Goal: Navigation & Orientation: Find specific page/section

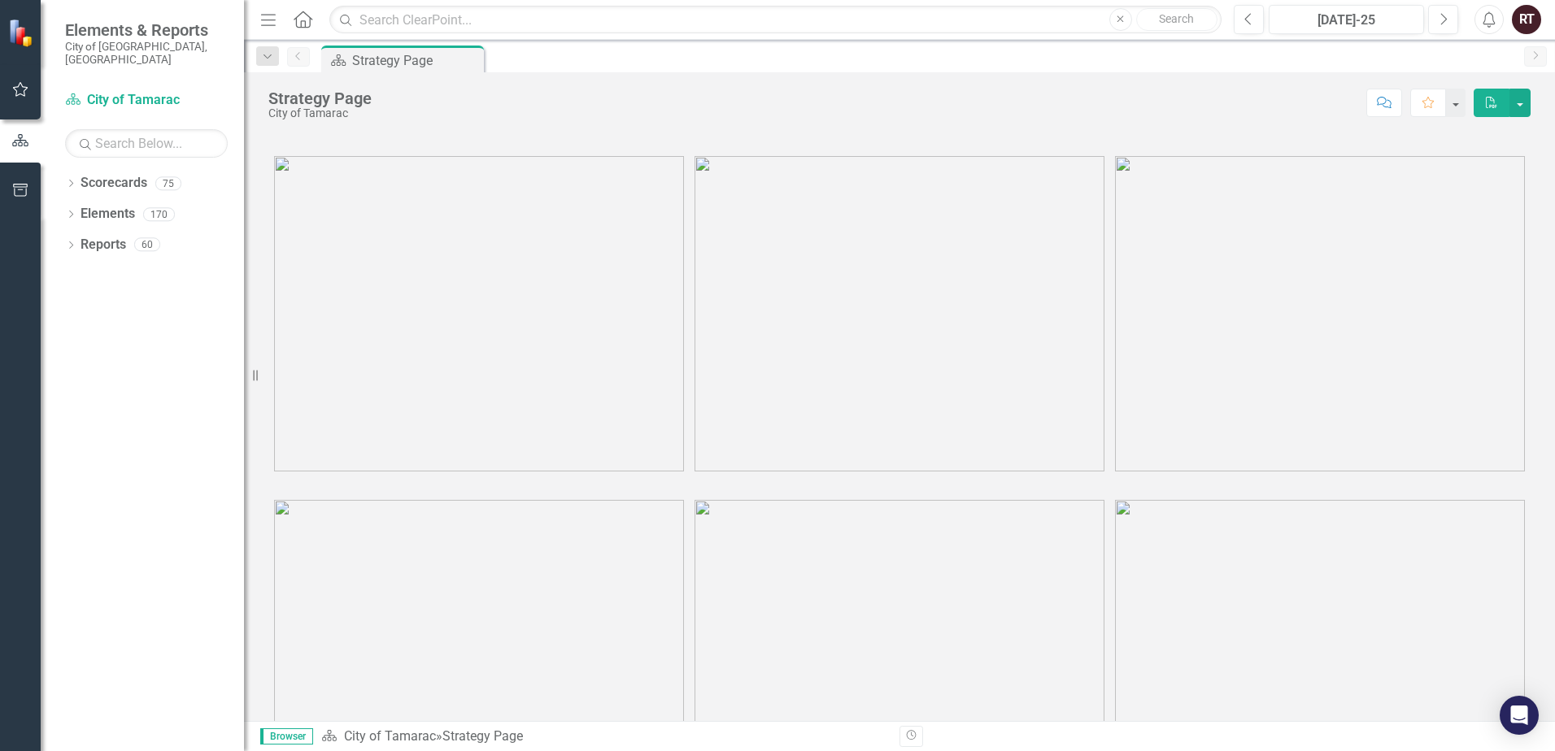
scroll to position [81, 0]
click at [591, 270] on img at bounding box center [479, 232] width 410 height 315
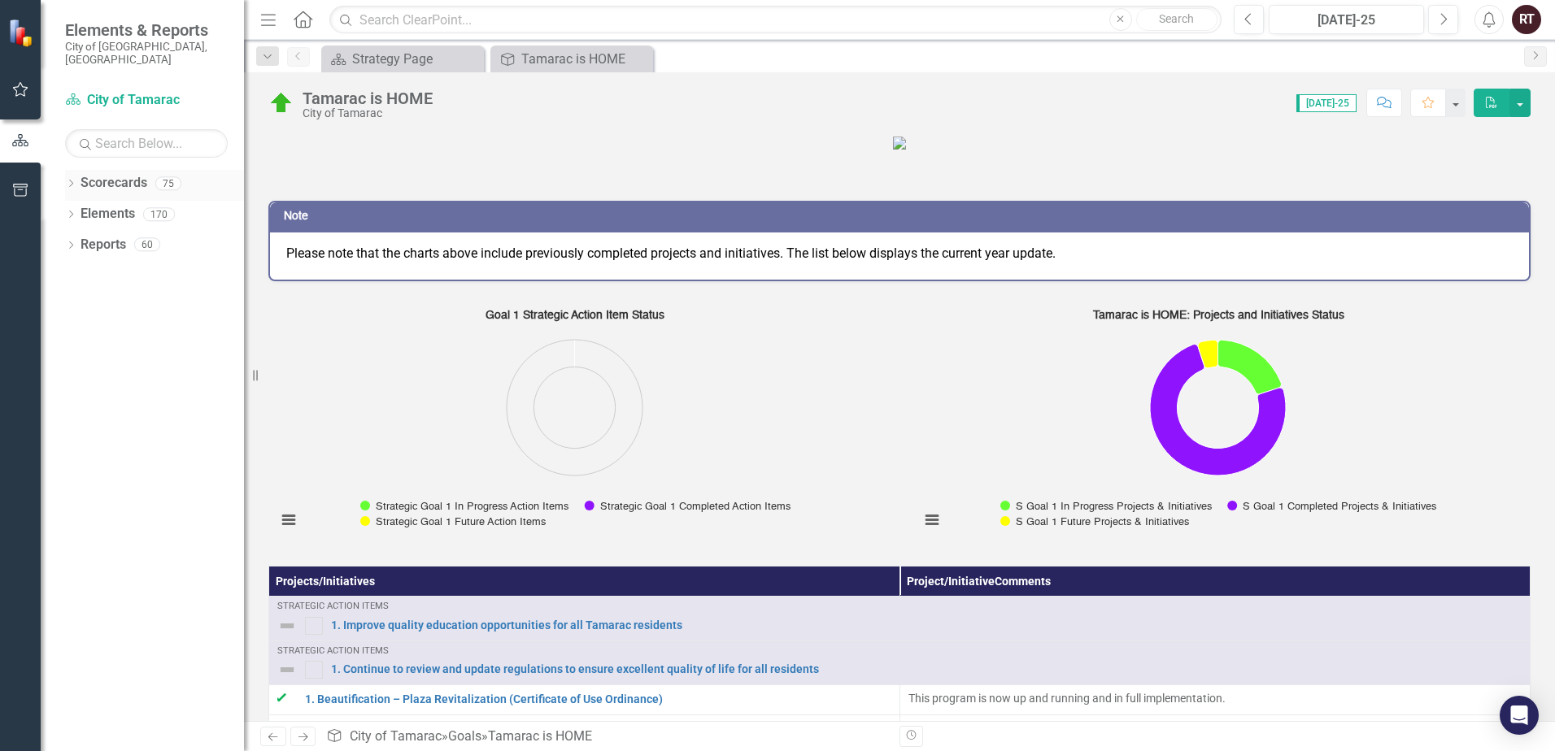
click at [129, 177] on link "Scorecards" at bounding box center [113, 183] width 67 height 19
click at [1521, 108] on button "button" at bounding box center [1519, 103] width 21 height 28
click at [551, 56] on div "Tamarac is HOME" at bounding box center [574, 59] width 107 height 20
click at [408, 61] on div "Strategy Page" at bounding box center [405, 59] width 107 height 20
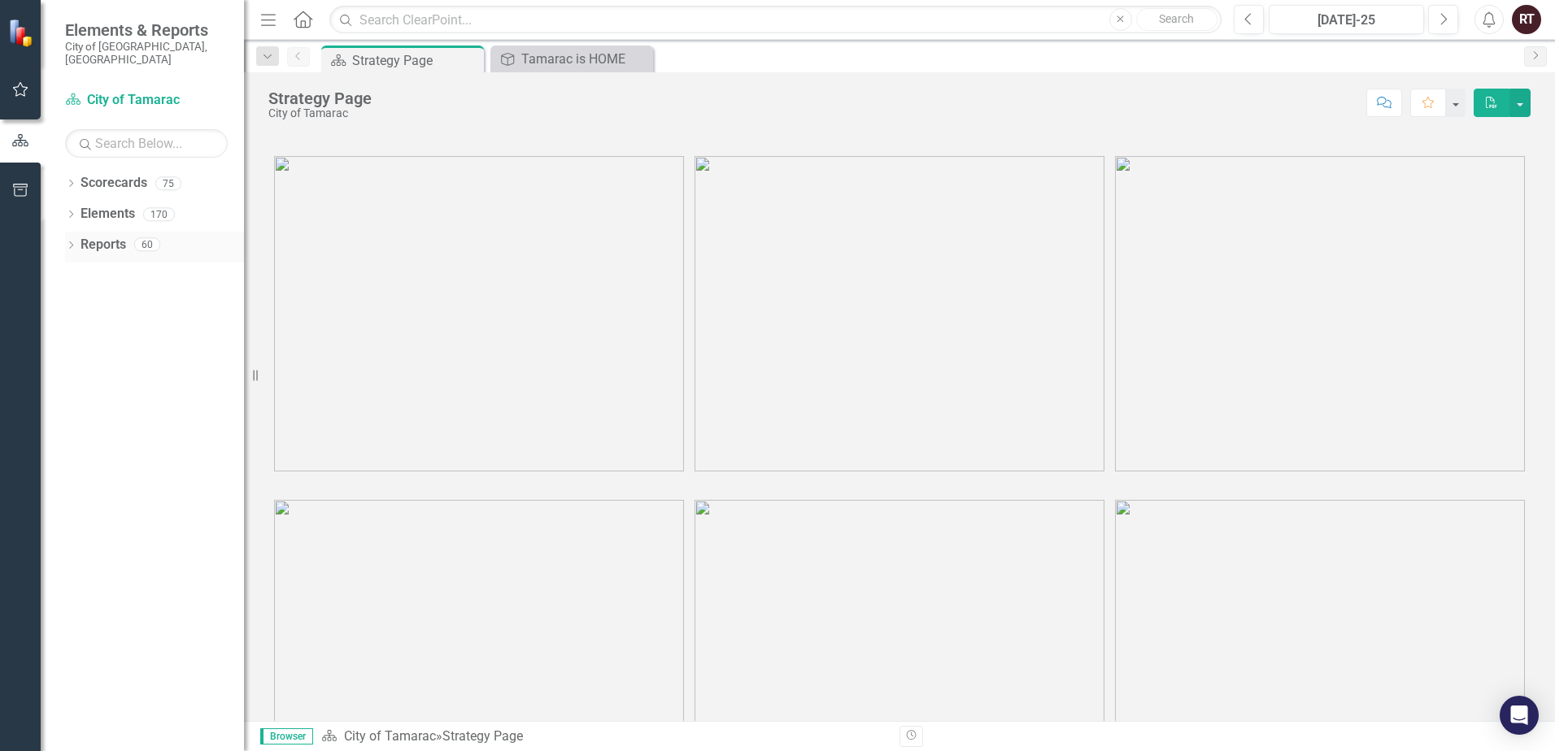
click at [114, 236] on link "Reports" at bounding box center [103, 245] width 46 height 19
click at [110, 240] on link "Reports" at bounding box center [103, 245] width 46 height 19
click at [114, 213] on div "Elements" at bounding box center [107, 214] width 54 height 27
click at [123, 174] on link "Scorecards" at bounding box center [113, 183] width 67 height 19
click at [594, 59] on div "Tamarac is HOME" at bounding box center [574, 59] width 107 height 20
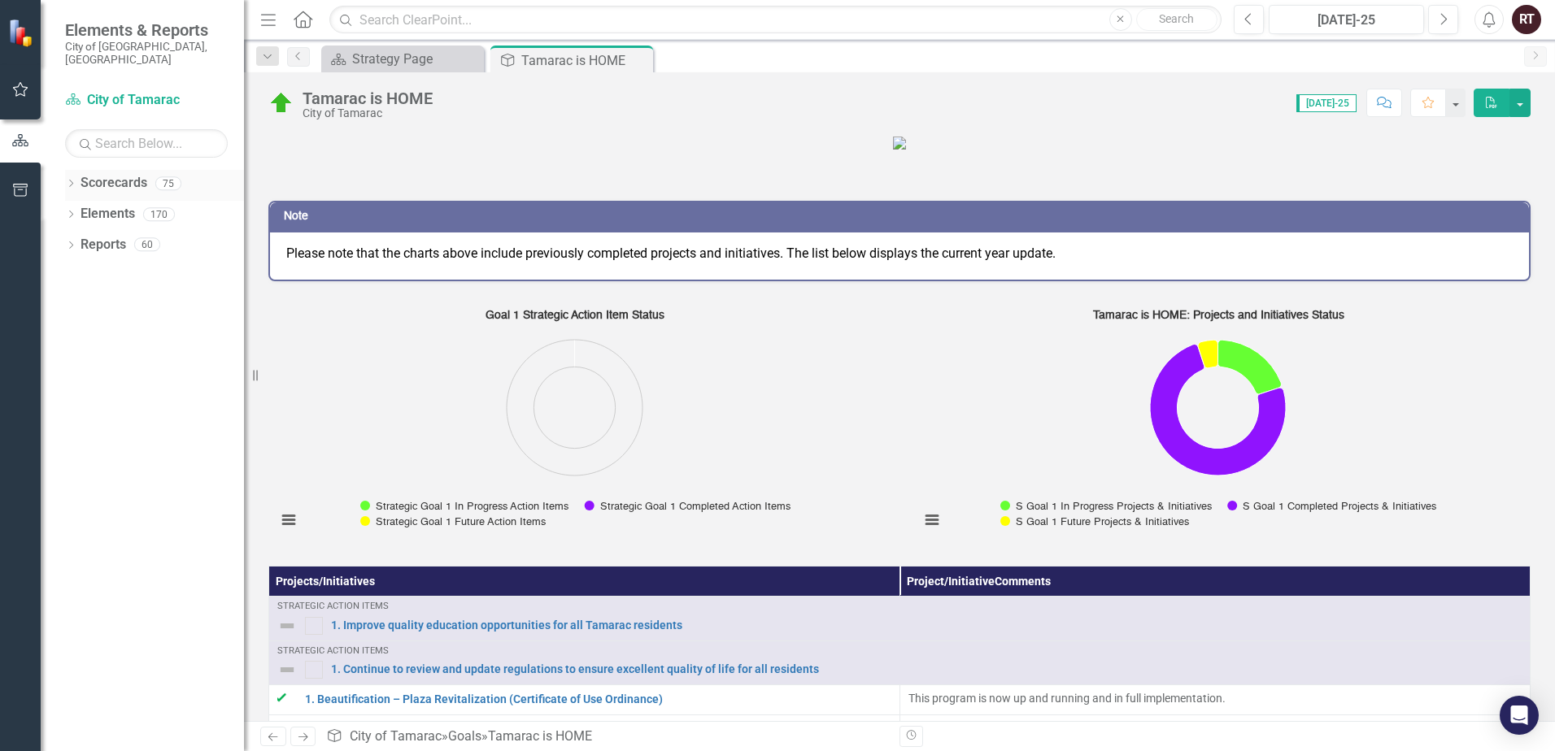
click at [71, 181] on div "Dropdown Scorecards 75" at bounding box center [154, 185] width 179 height 31
click at [74, 181] on icon "Dropdown" at bounding box center [70, 185] width 11 height 9
click at [89, 205] on link "City of Tamarac" at bounding box center [166, 214] width 154 height 19
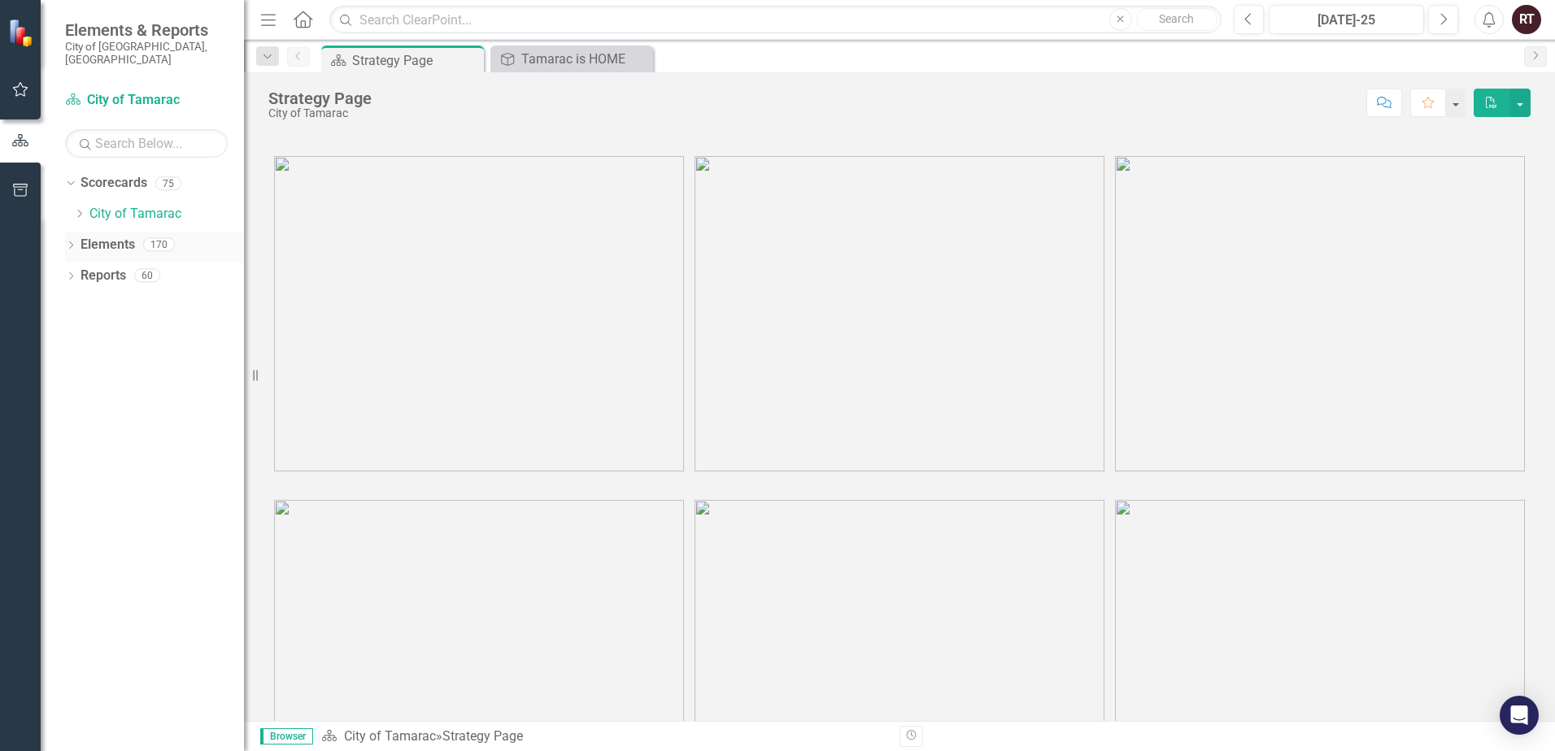
click at [72, 242] on icon "Dropdown" at bounding box center [70, 246] width 11 height 9
click at [76, 334] on icon "Dropdown" at bounding box center [78, 338] width 11 height 9
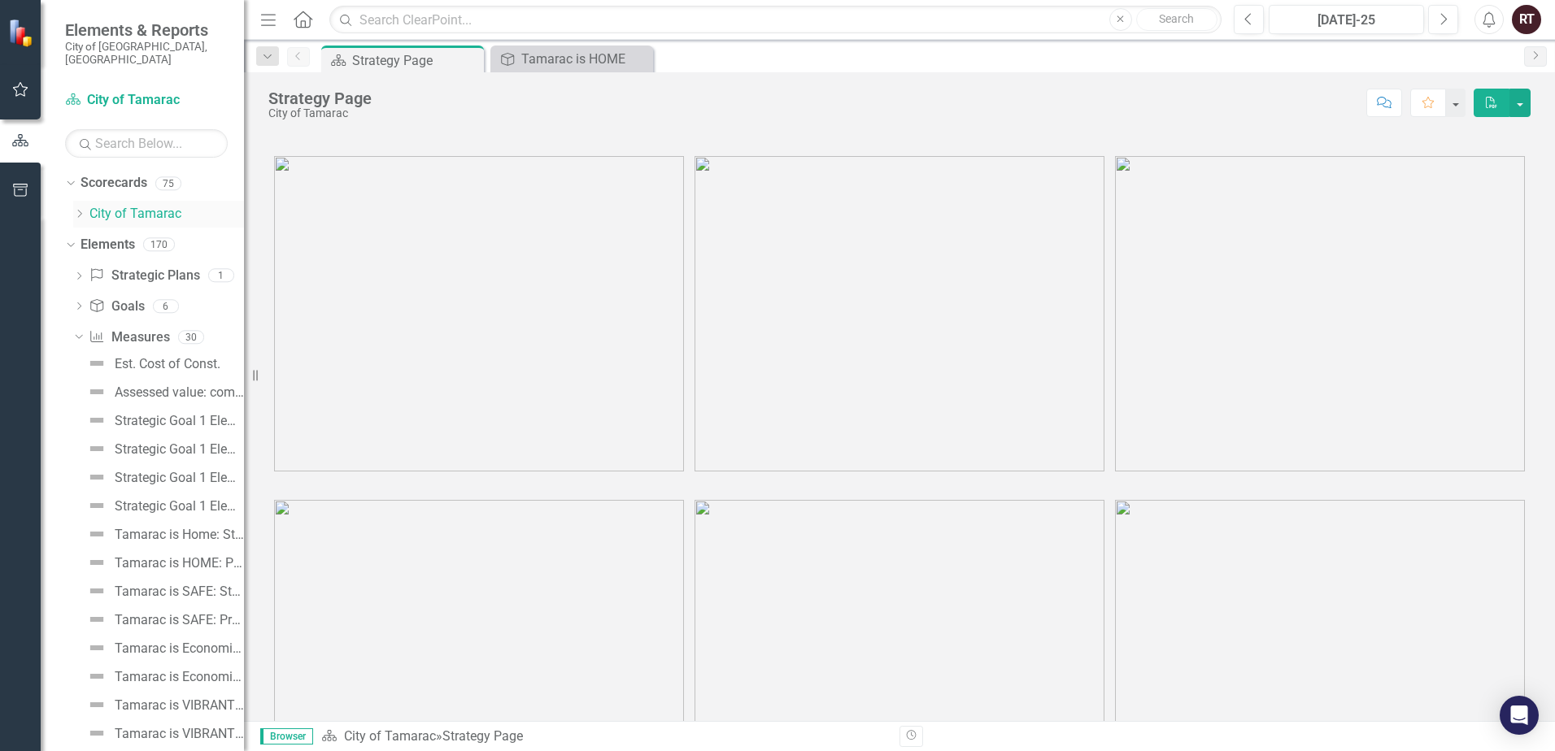
click at [84, 207] on div "Dropdown" at bounding box center [79, 214] width 12 height 14
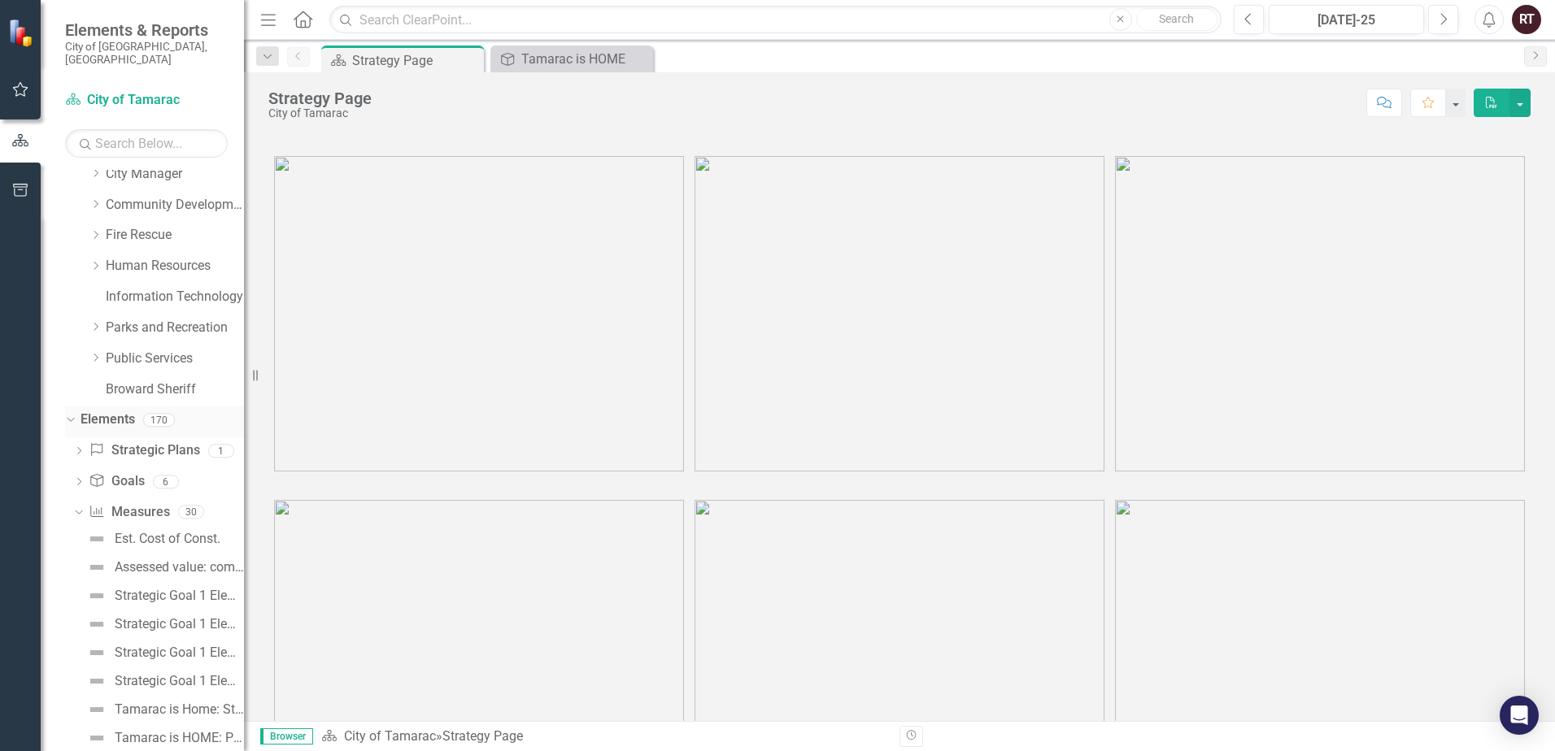
scroll to position [81, 0]
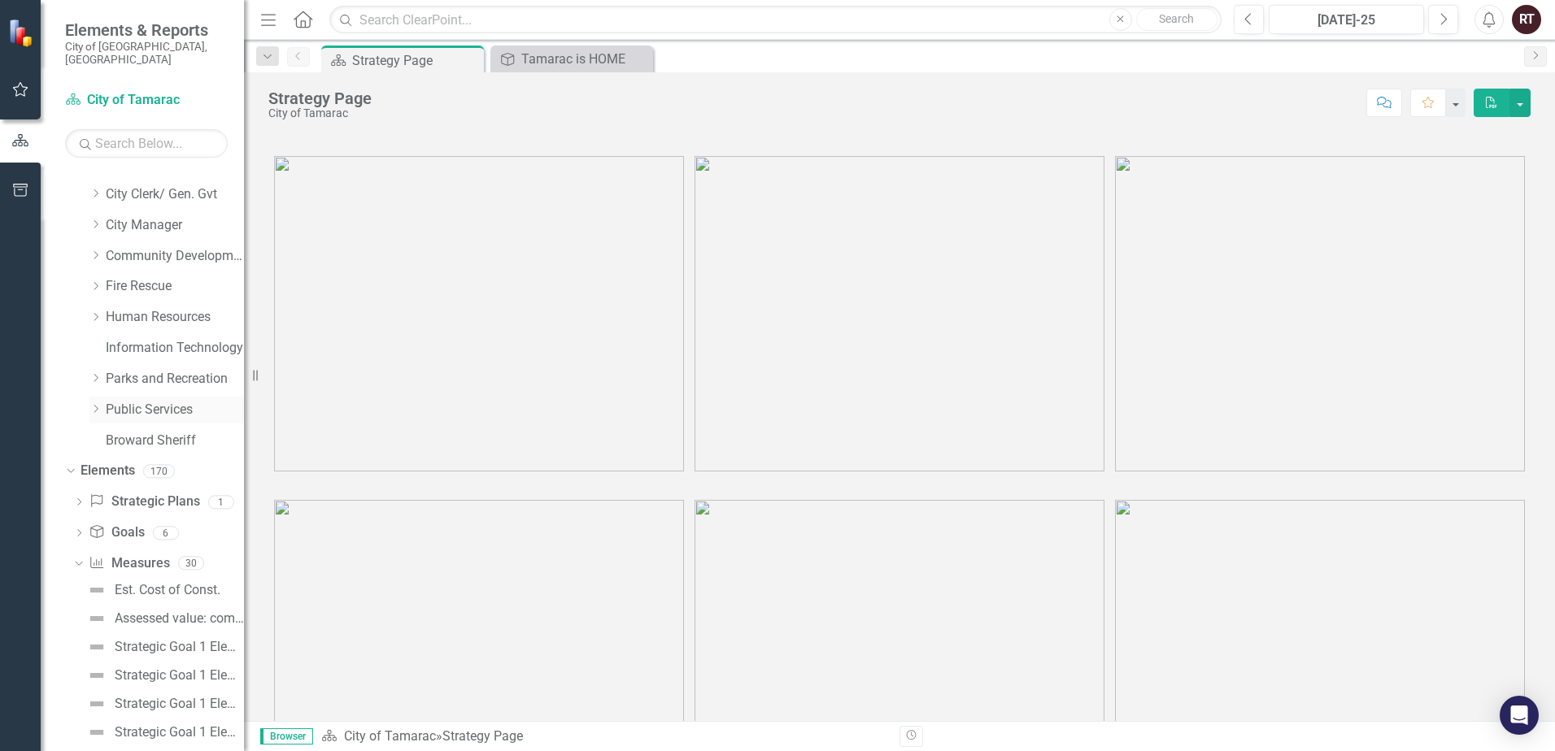
click at [97, 405] on icon at bounding box center [96, 409] width 4 height 8
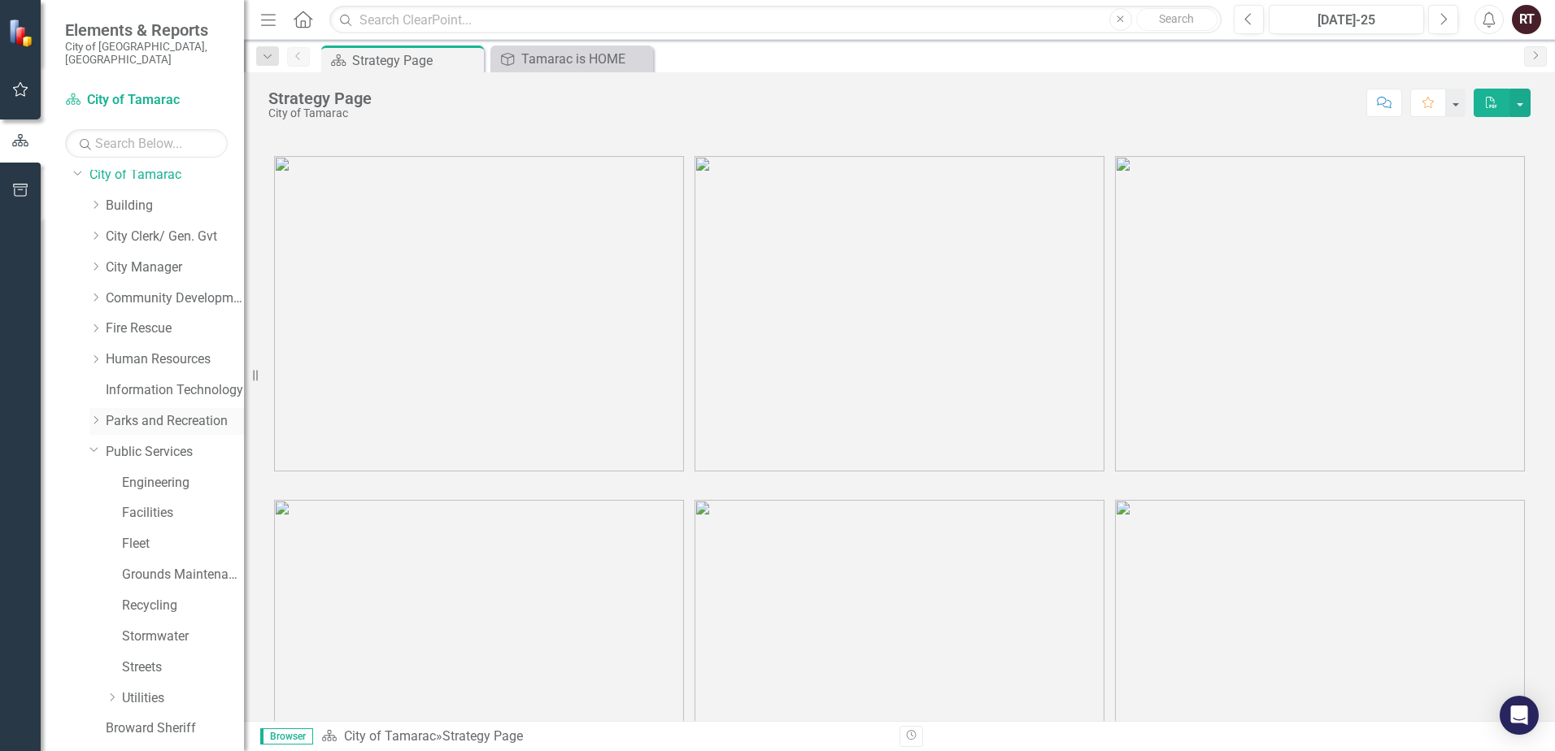
scroll to position [0, 0]
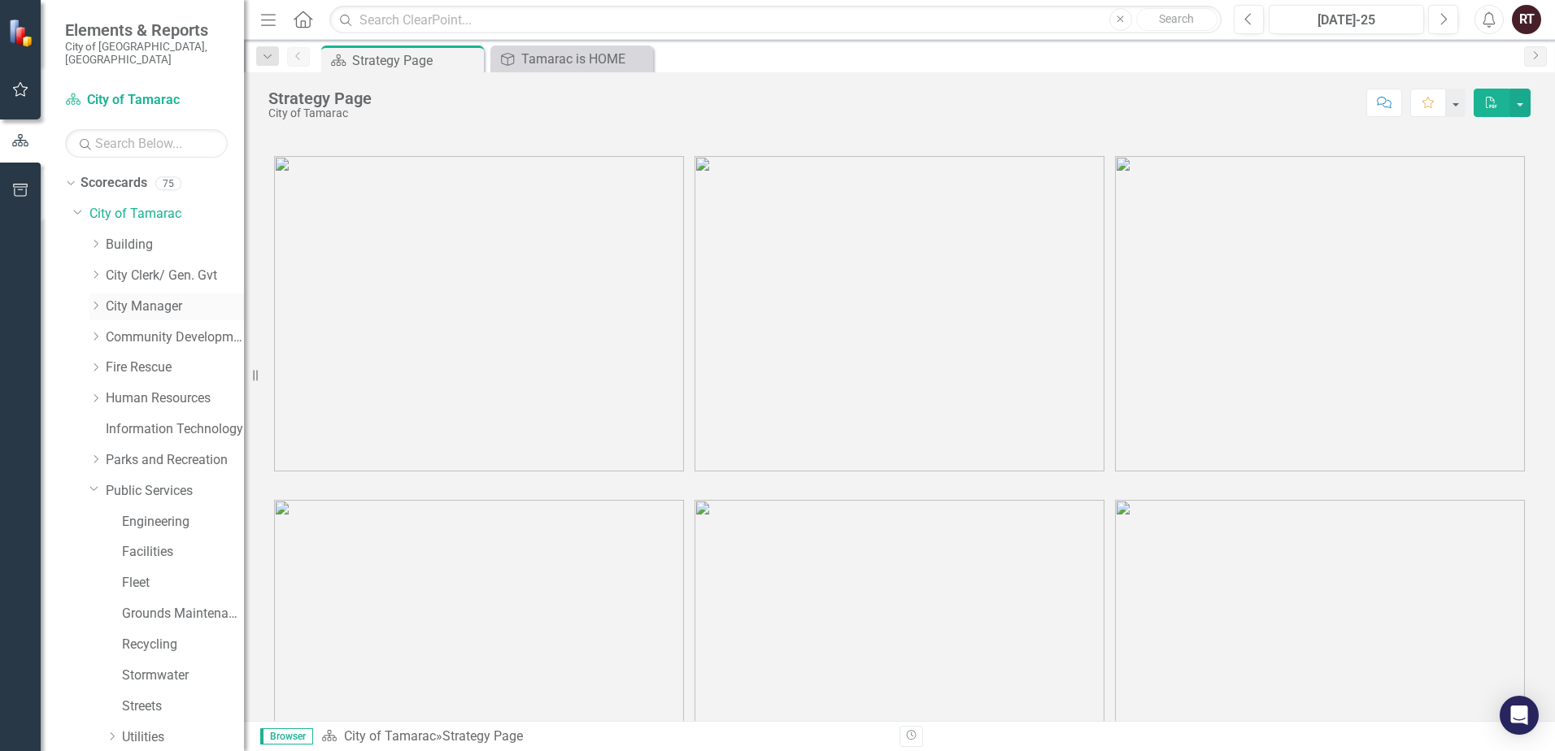
click at [98, 300] on div "Dropdown" at bounding box center [95, 307] width 12 height 14
click at [95, 269] on div "Dropdown" at bounding box center [95, 276] width 12 height 14
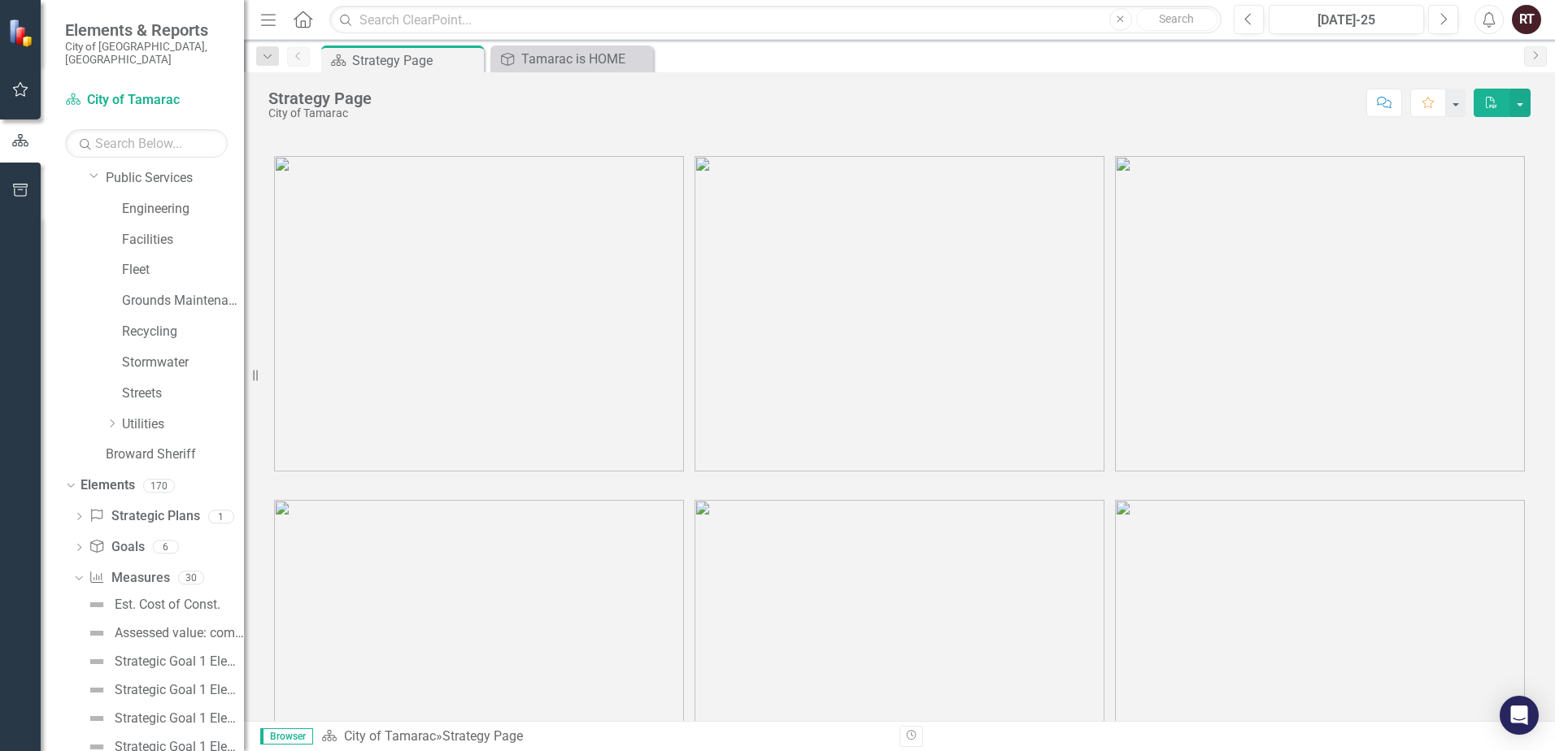
scroll to position [569, 0]
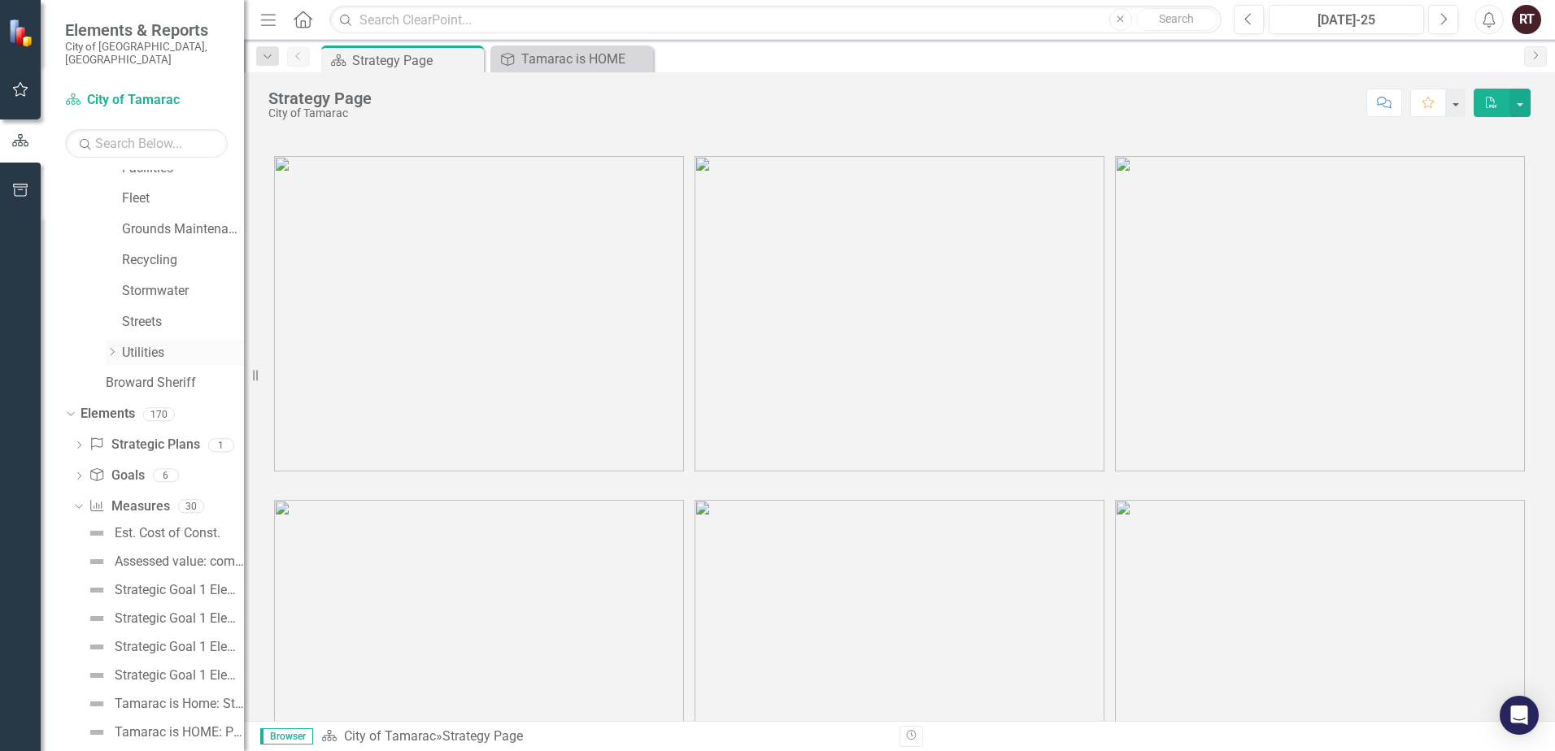
click at [112, 346] on div "Dropdown" at bounding box center [112, 353] width 12 height 14
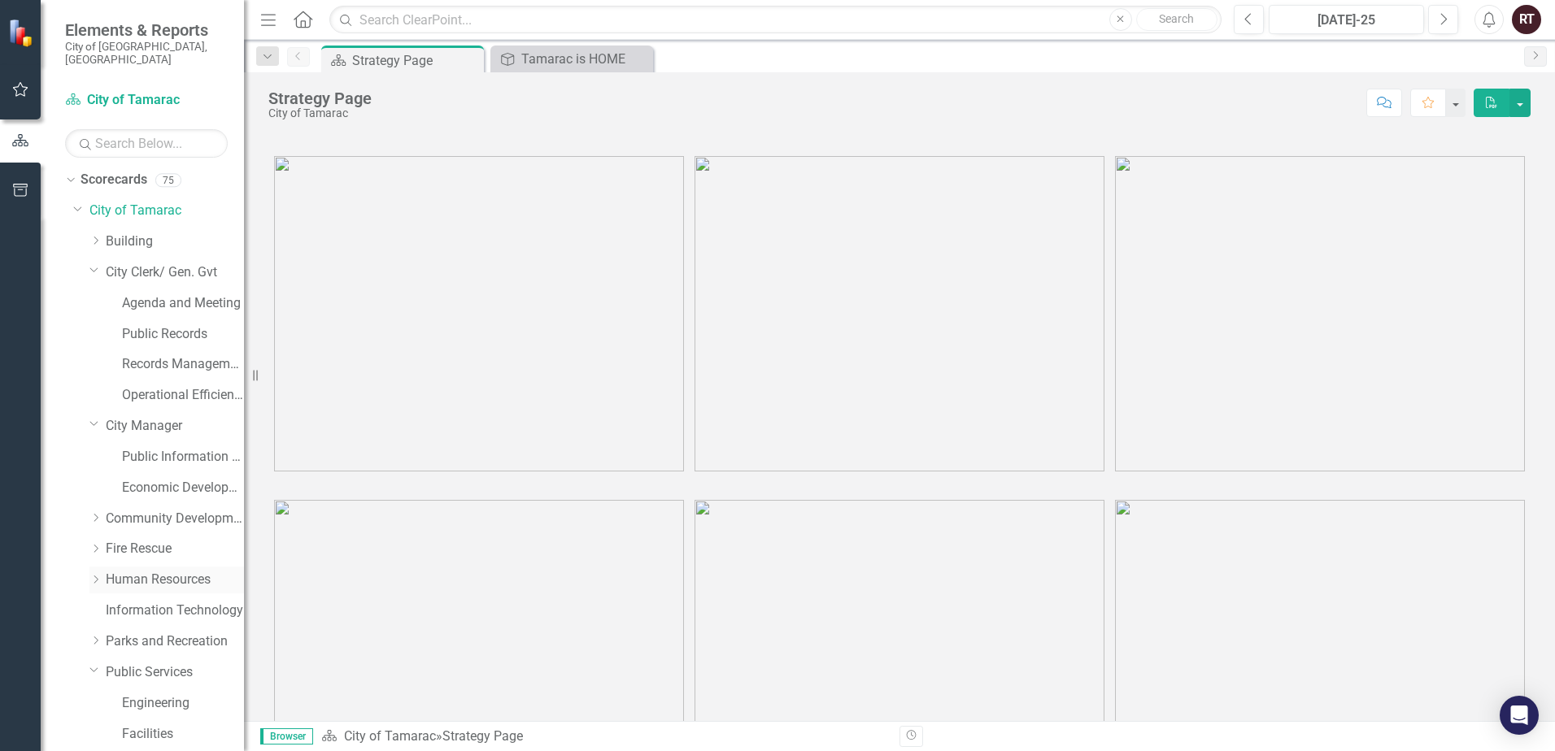
scroll to position [0, 0]
click at [78, 206] on div "Dropdown City of Tamarac" at bounding box center [158, 214] width 171 height 27
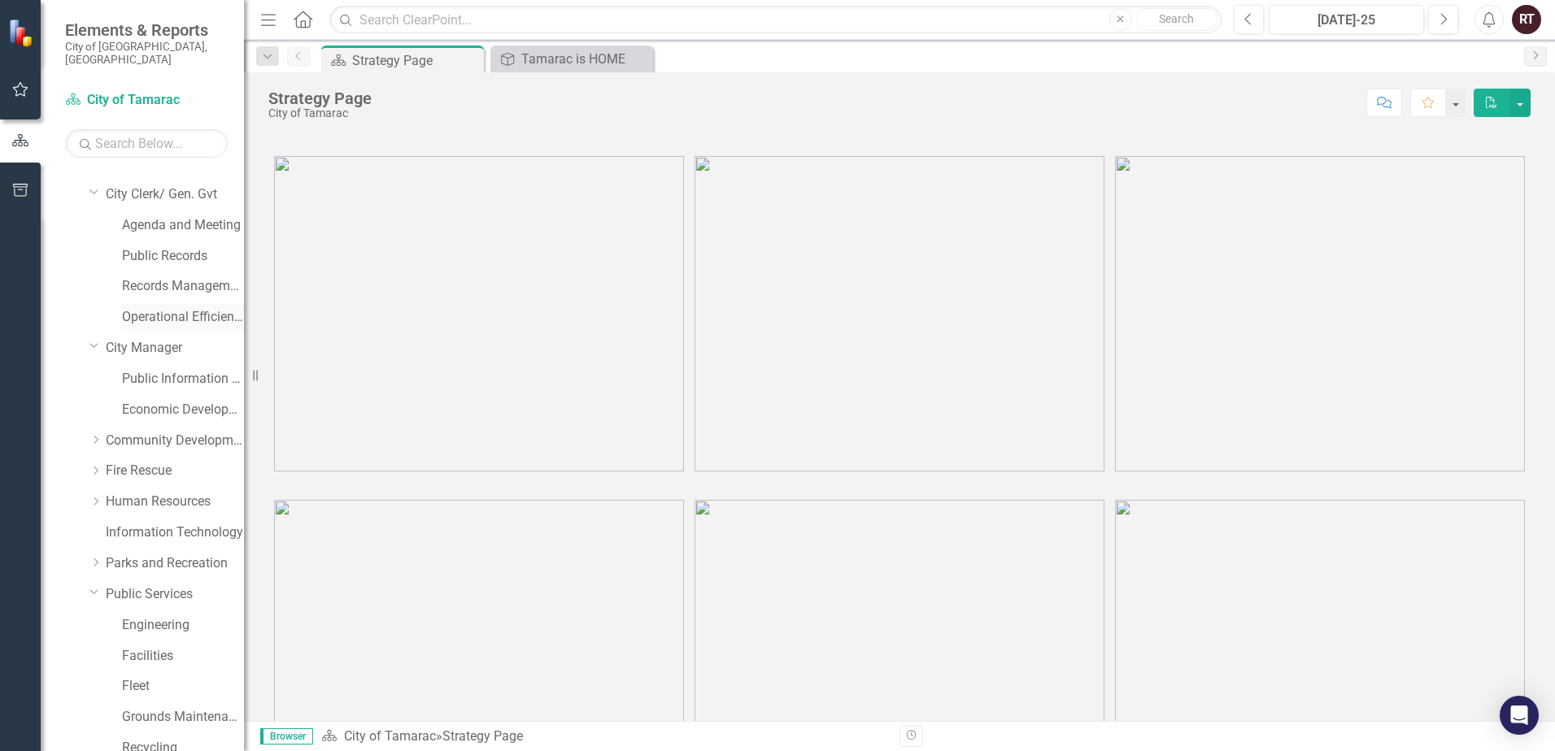
scroll to position [163, 0]
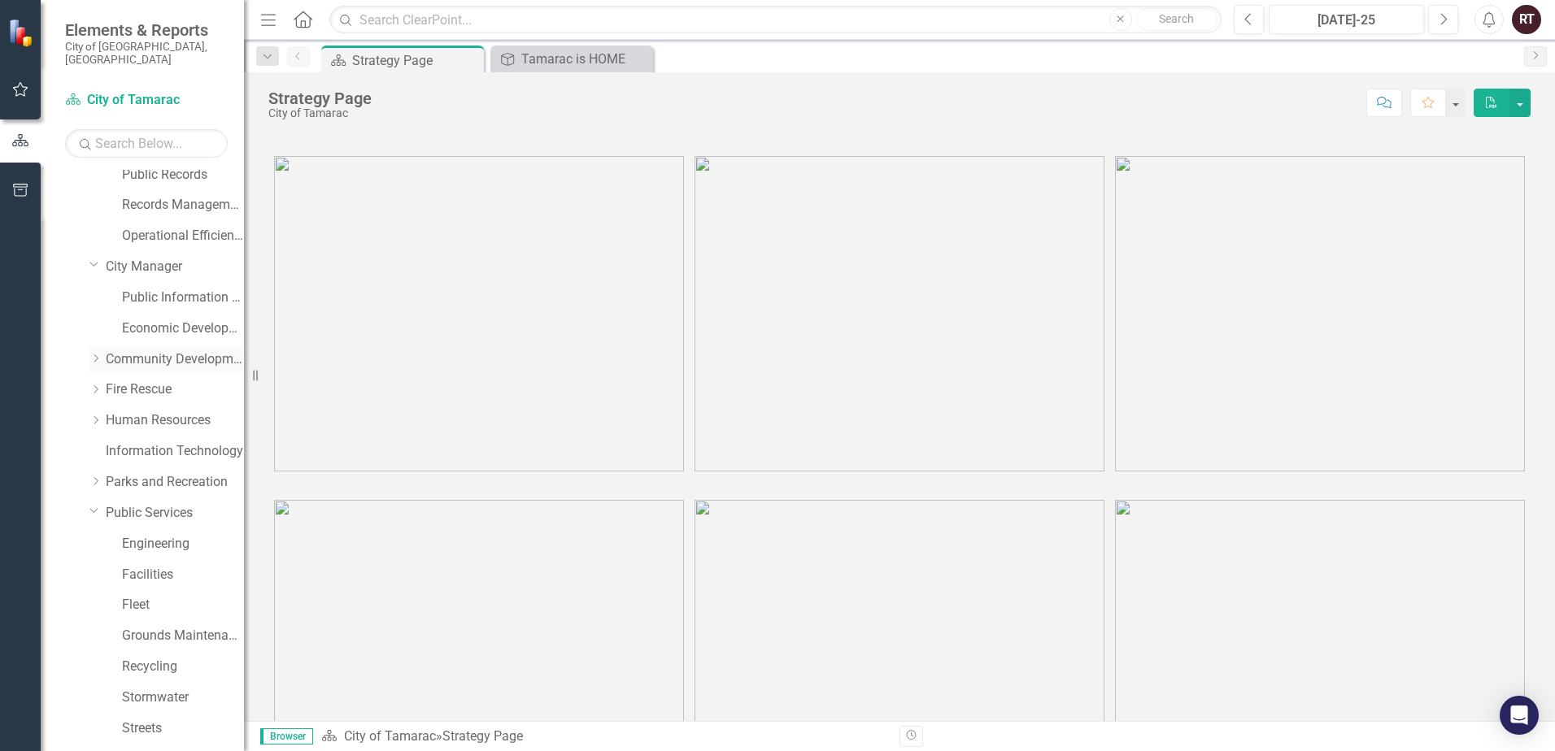
click at [98, 352] on div "Dropdown" at bounding box center [95, 359] width 12 height 14
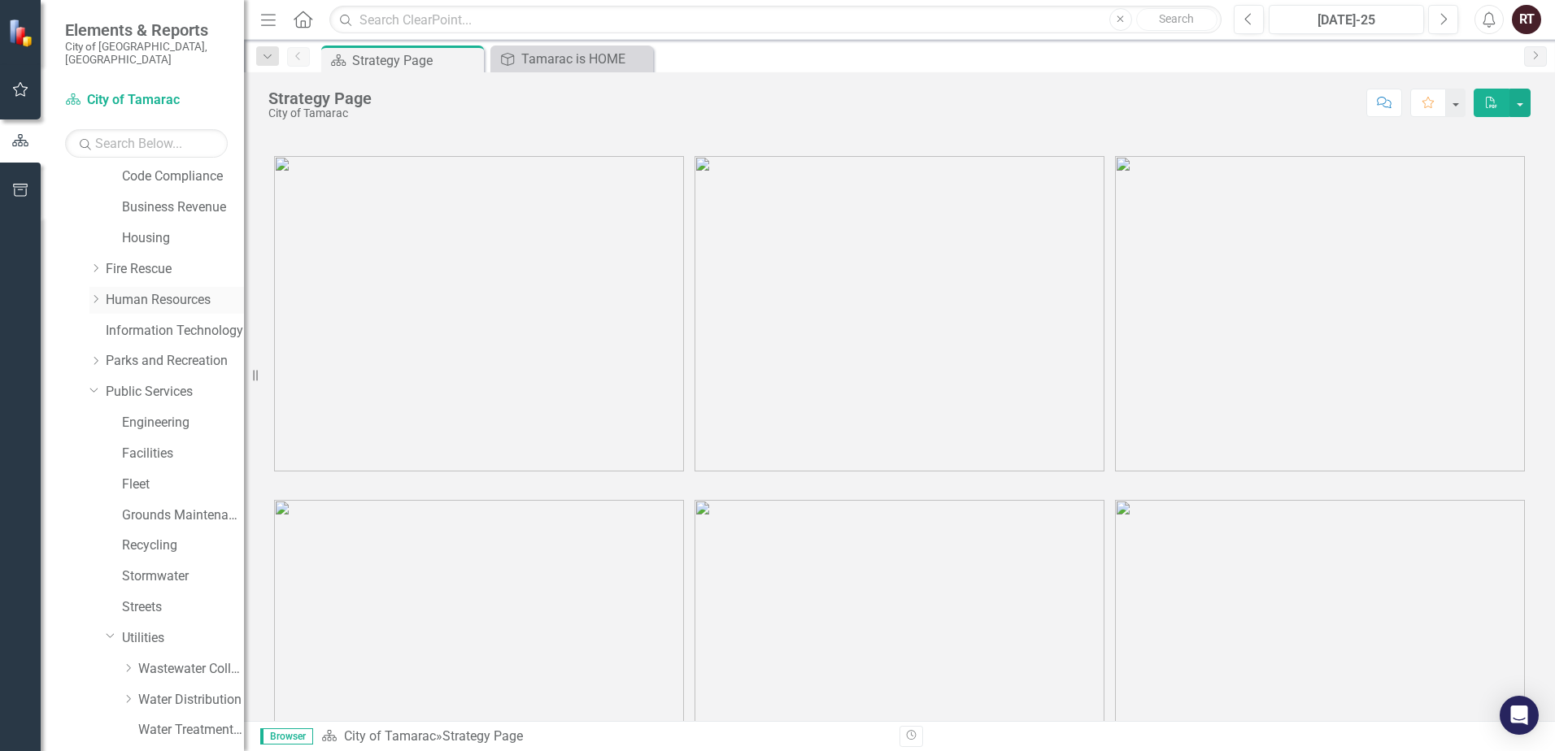
click at [98, 294] on icon "Dropdown" at bounding box center [95, 299] width 12 height 10
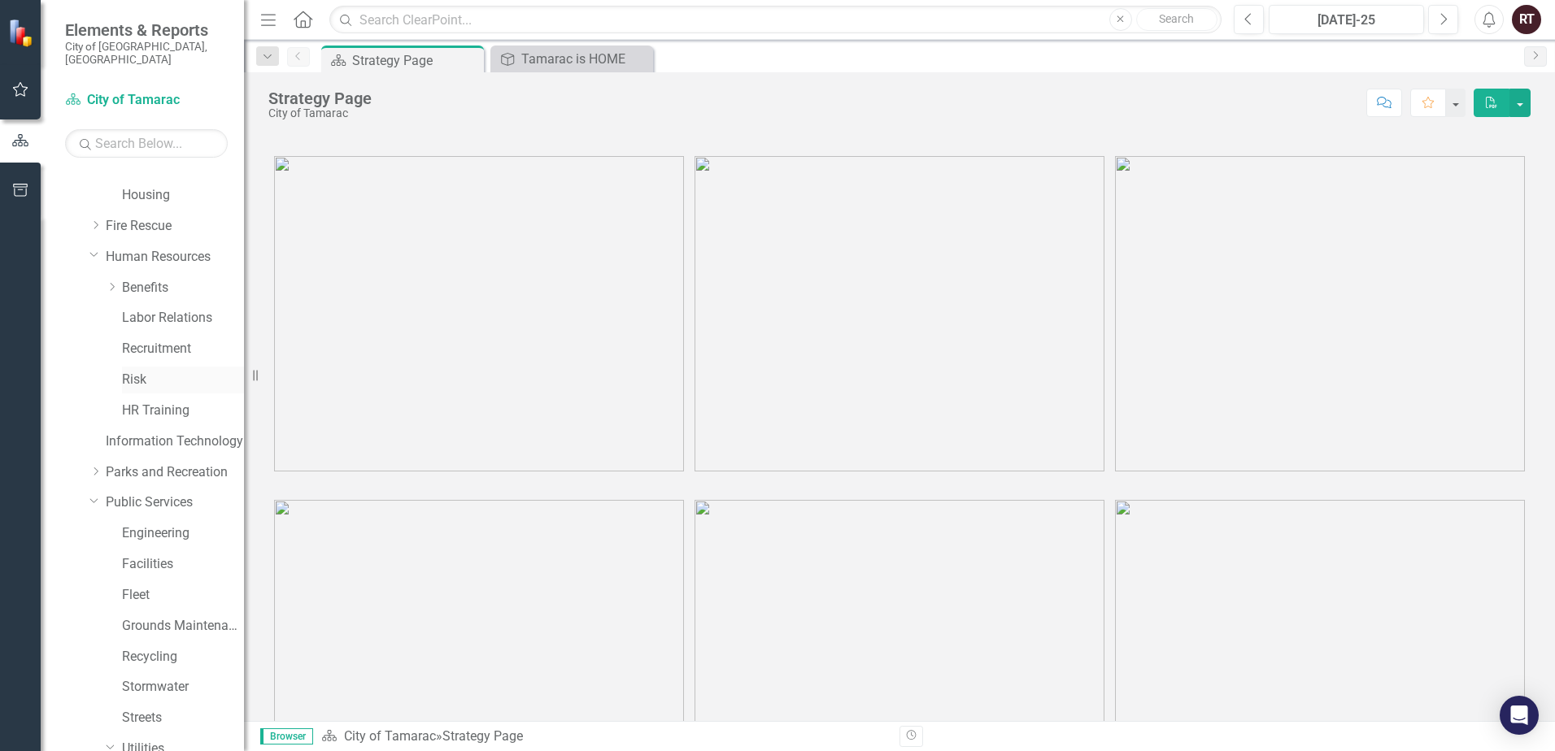
scroll to position [488, 0]
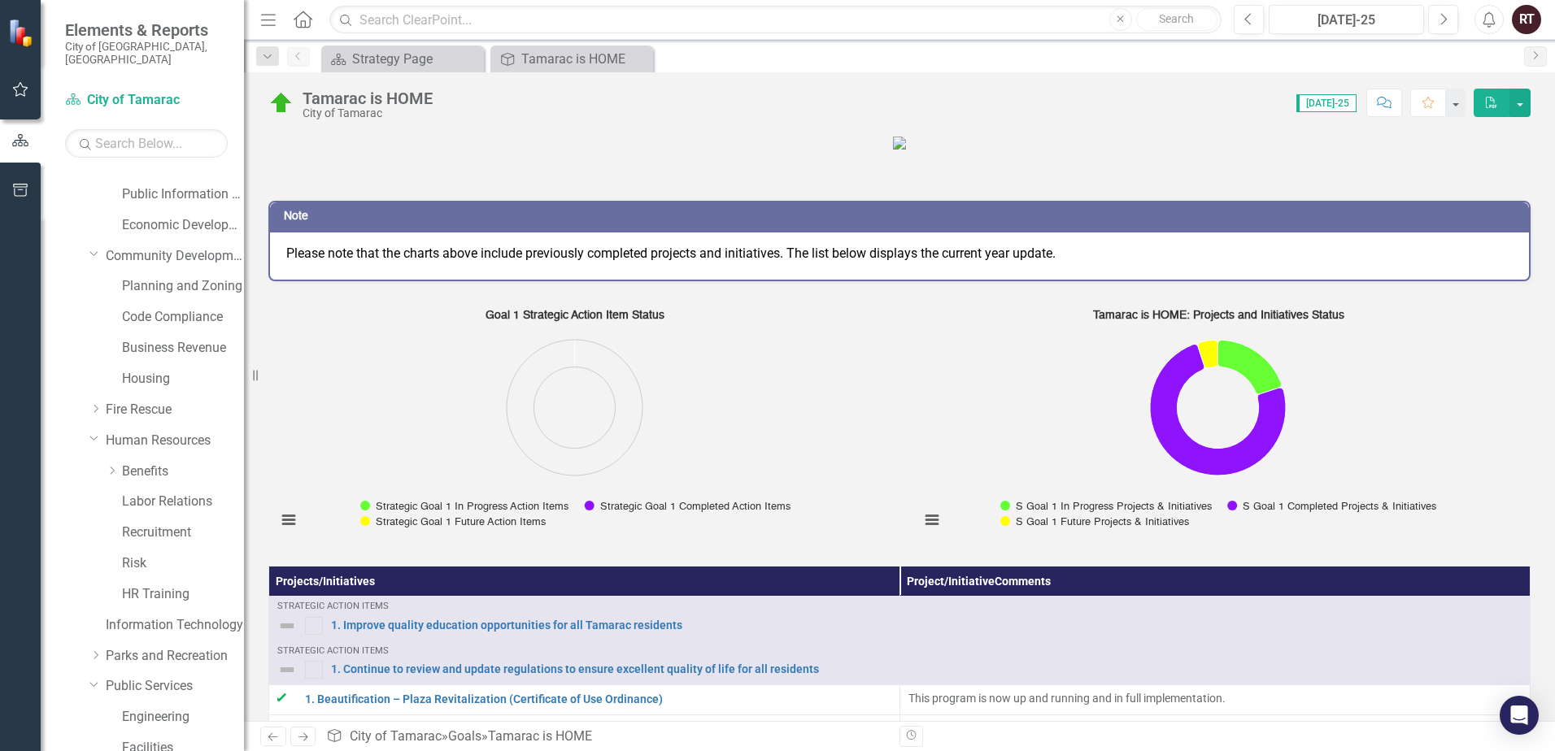
scroll to position [244, 0]
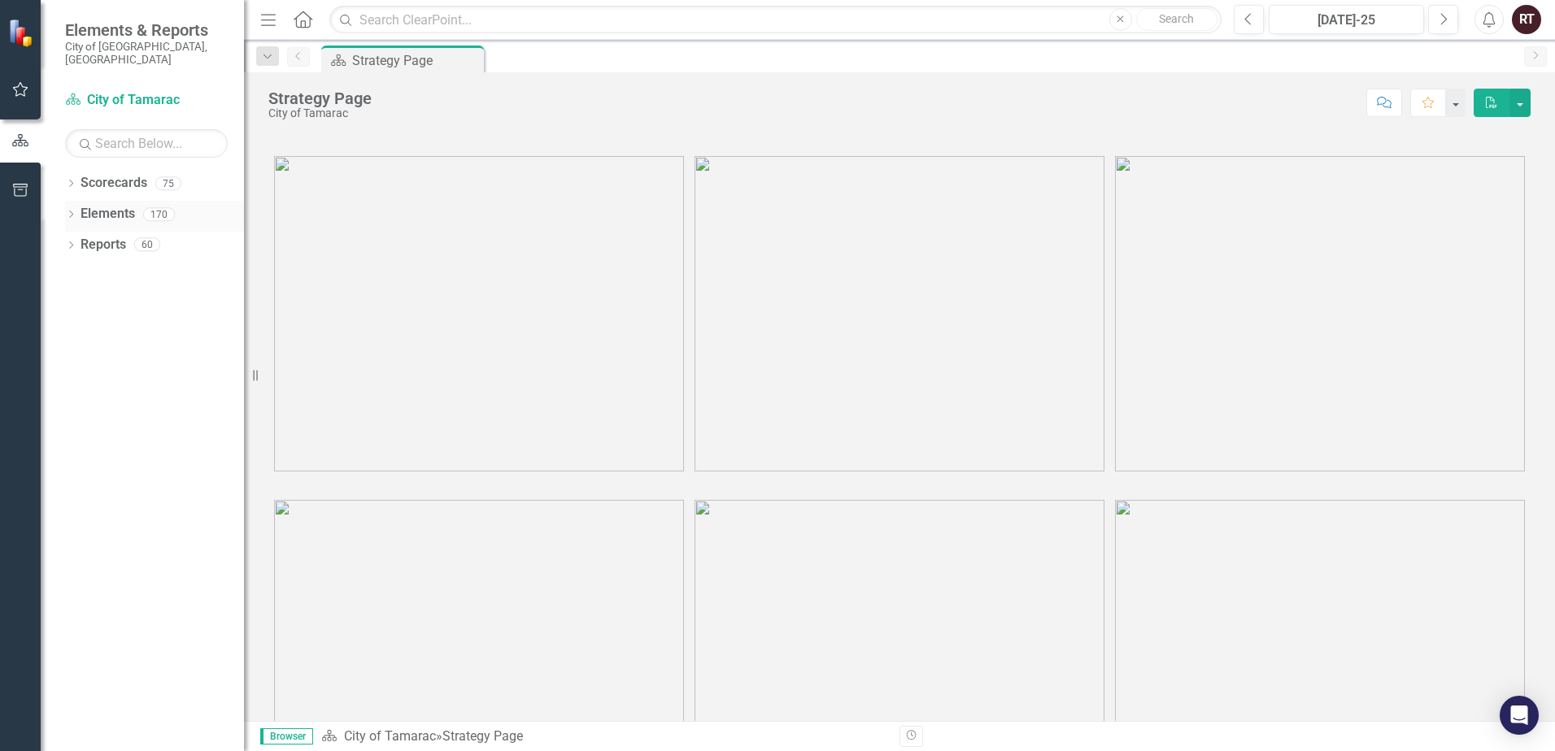
click at [74, 211] on icon "Dropdown" at bounding box center [70, 215] width 11 height 9
click at [74, 179] on div "Dropdown" at bounding box center [70, 186] width 11 height 14
click at [74, 427] on icon "Dropdown" at bounding box center [70, 431] width 11 height 9
click at [25, 139] on icon "button" at bounding box center [20, 140] width 18 height 15
click at [119, 174] on link "Scorecards" at bounding box center [113, 183] width 67 height 19
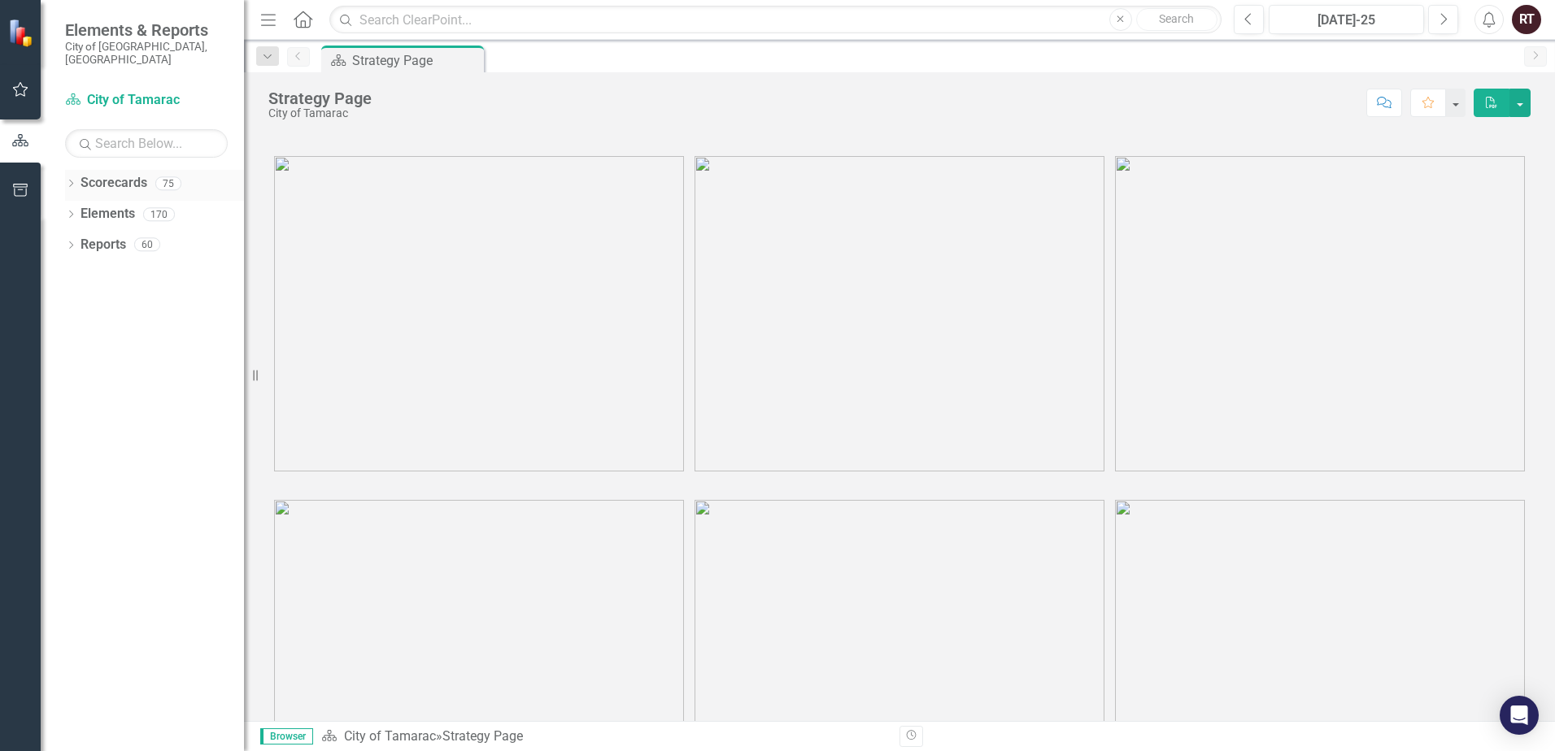
click at [129, 178] on link "Scorecards" at bounding box center [113, 183] width 67 height 19
click at [85, 91] on link "Scorecard City of Tamarac" at bounding box center [146, 100] width 163 height 19
click at [110, 239] on link "Reports" at bounding box center [103, 245] width 46 height 19
click at [16, 80] on button "button" at bounding box center [20, 90] width 37 height 34
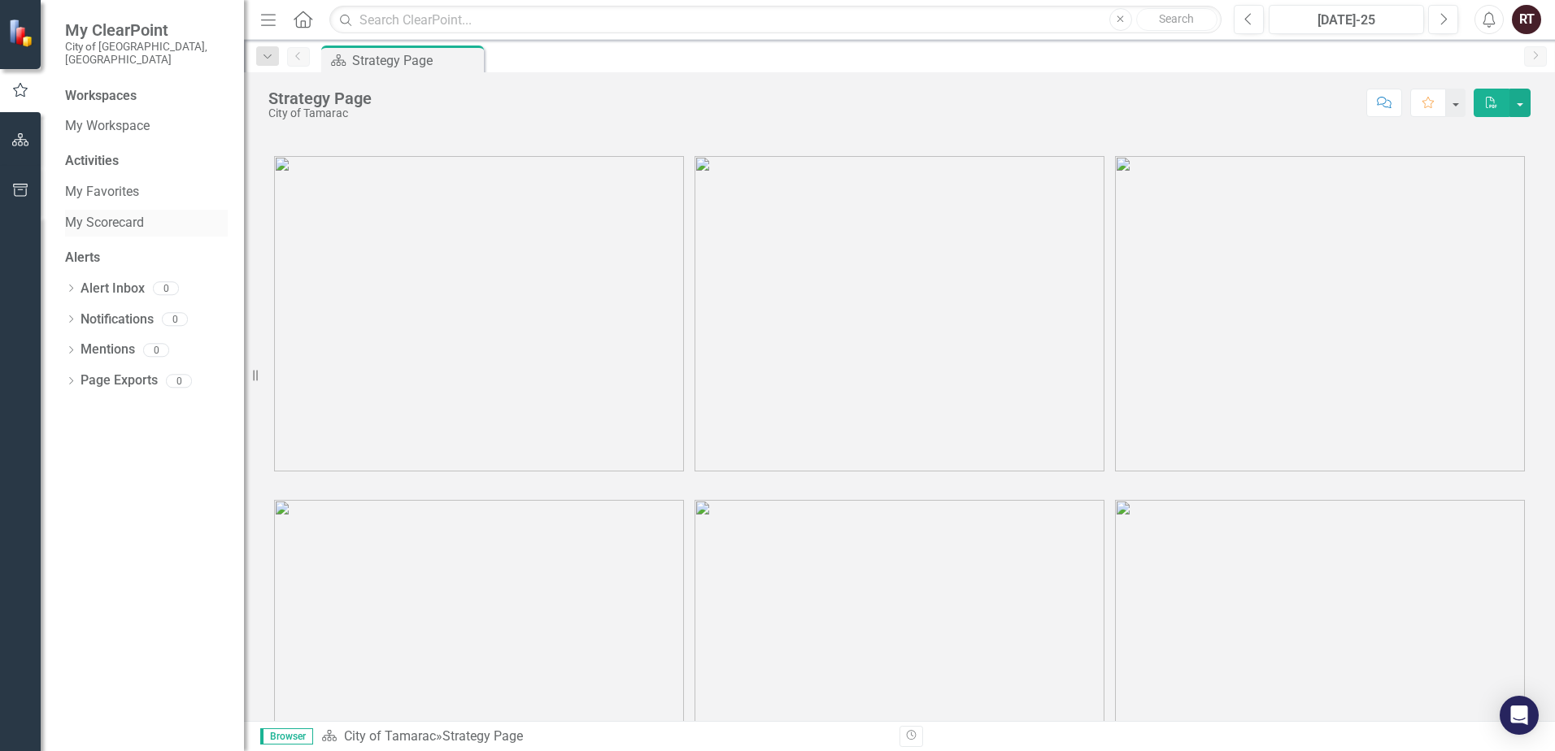
click at [141, 214] on link "My Scorecard" at bounding box center [146, 223] width 163 height 19
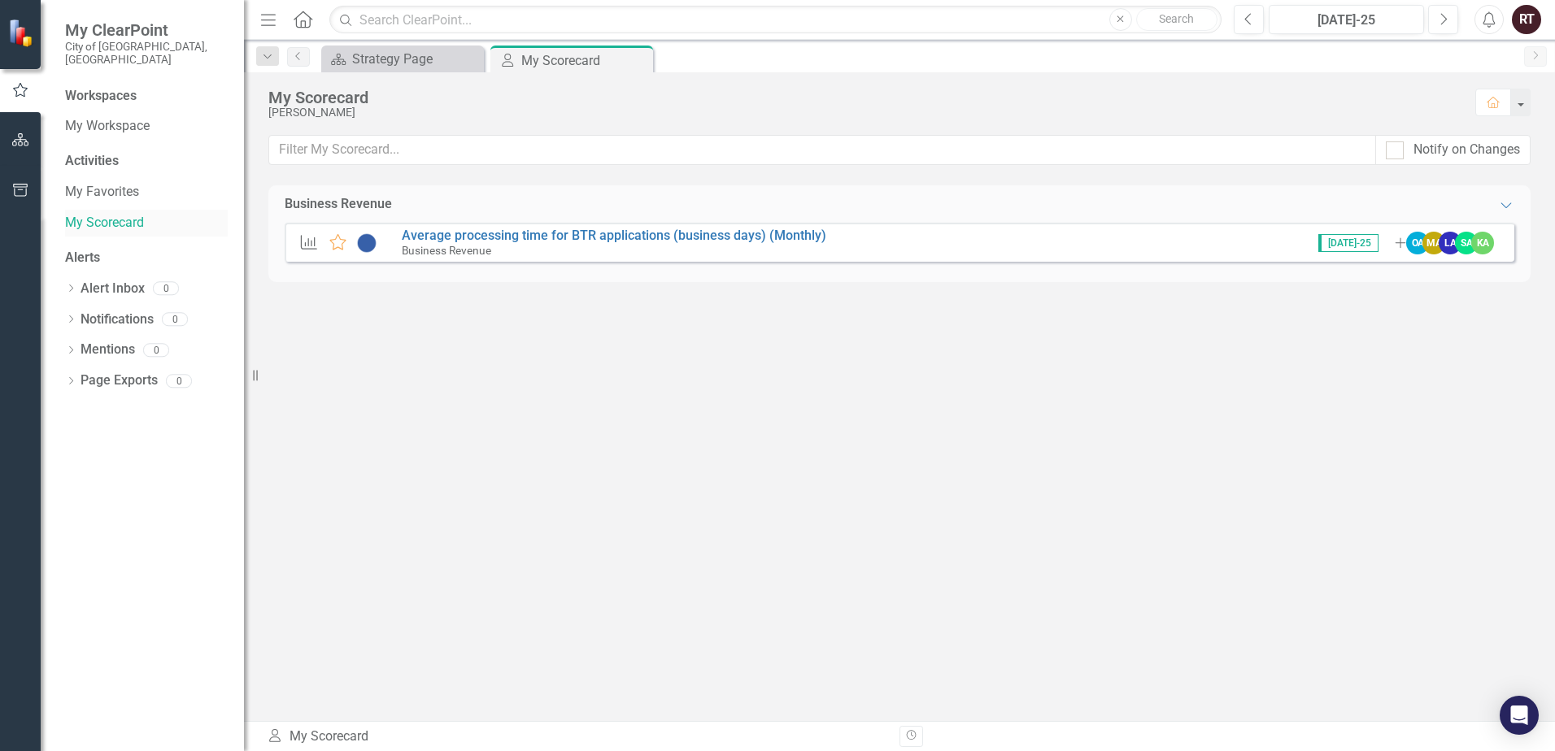
click at [100, 214] on link "My Scorecard" at bounding box center [146, 223] width 163 height 19
click at [94, 184] on link "My Favorites" at bounding box center [146, 192] width 163 height 19
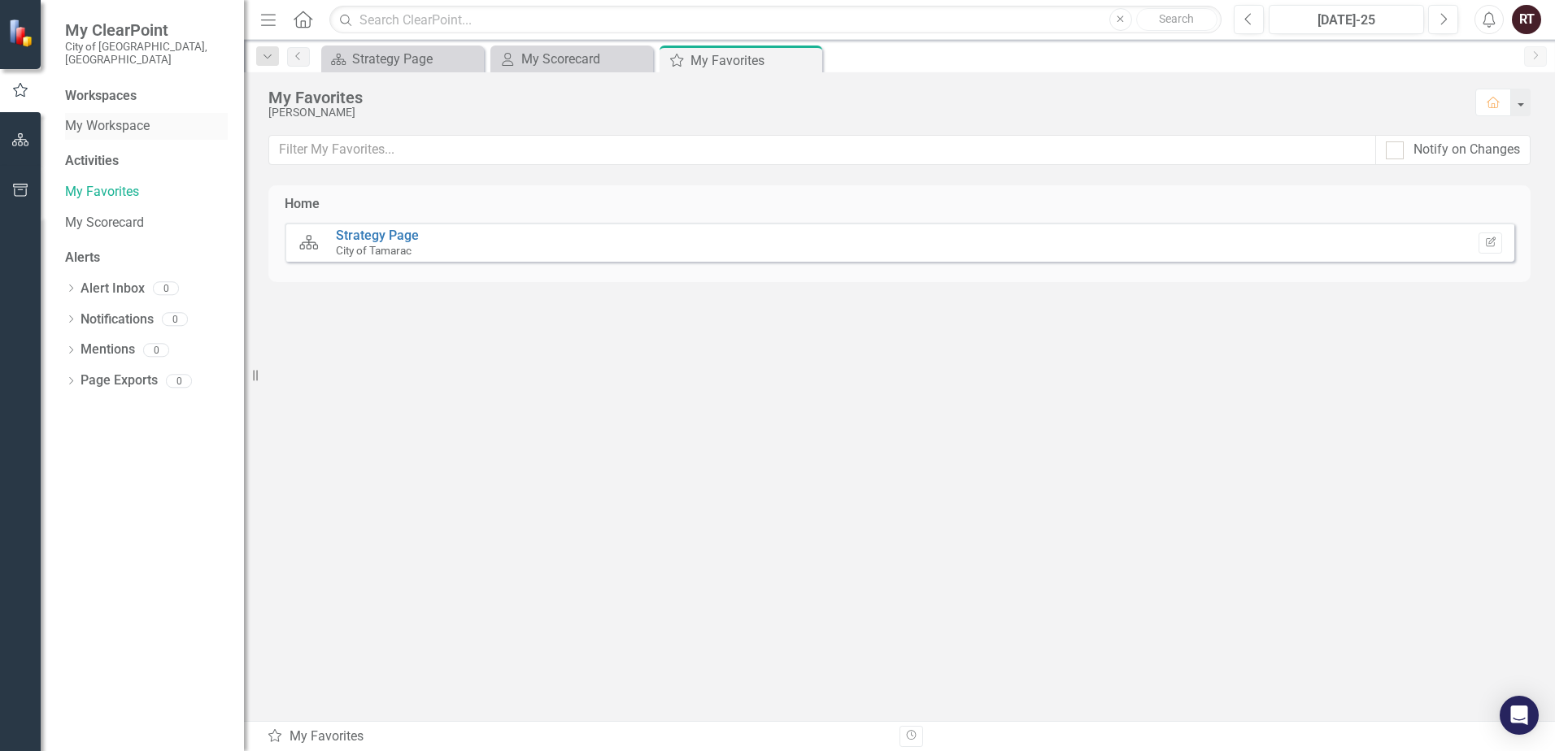
click at [92, 117] on link "My Workspace" at bounding box center [146, 126] width 163 height 19
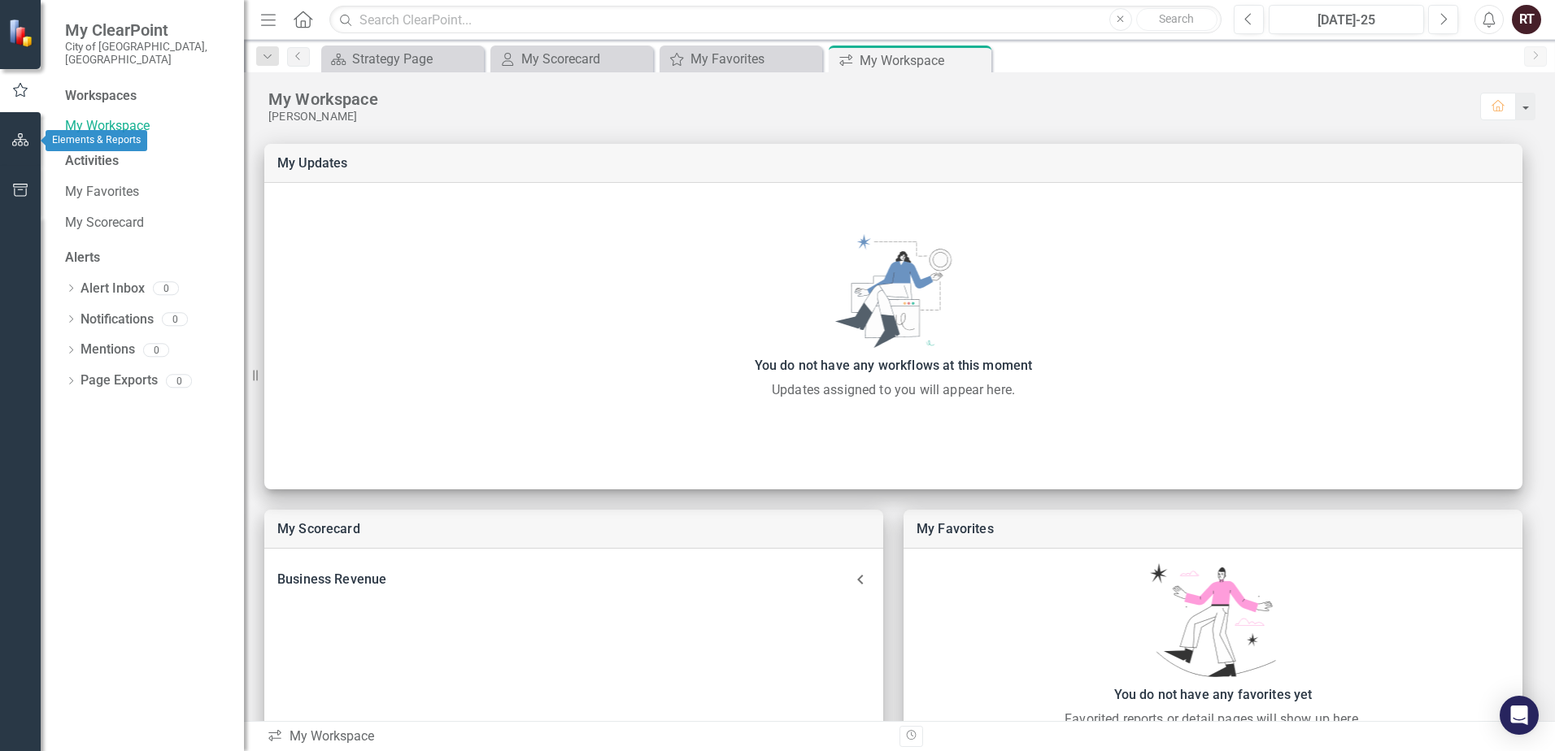
click at [26, 146] on icon "button" at bounding box center [20, 139] width 17 height 13
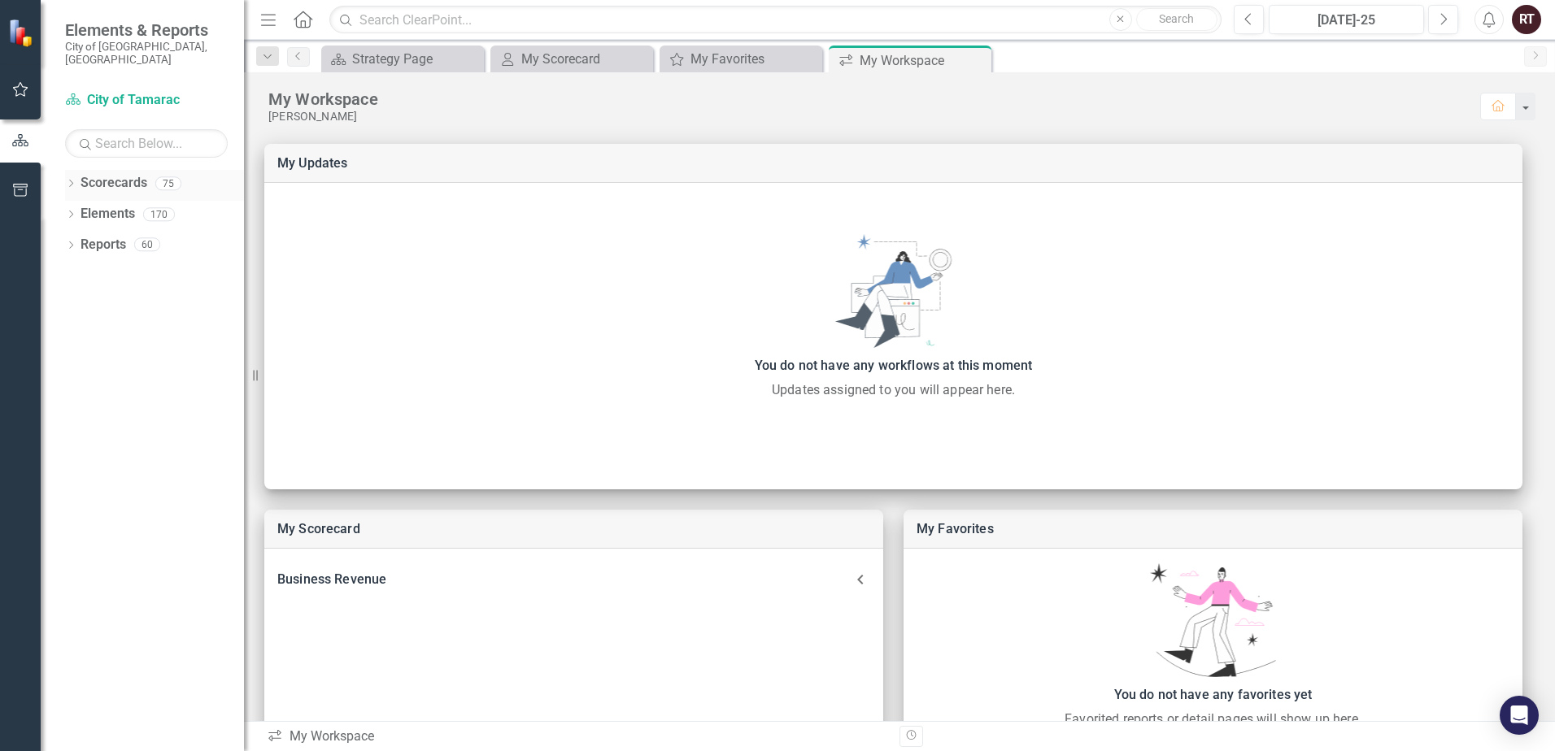
click at [109, 179] on link "Scorecards" at bounding box center [113, 183] width 67 height 19
click at [582, 61] on div "My Scorecard" at bounding box center [574, 59] width 107 height 20
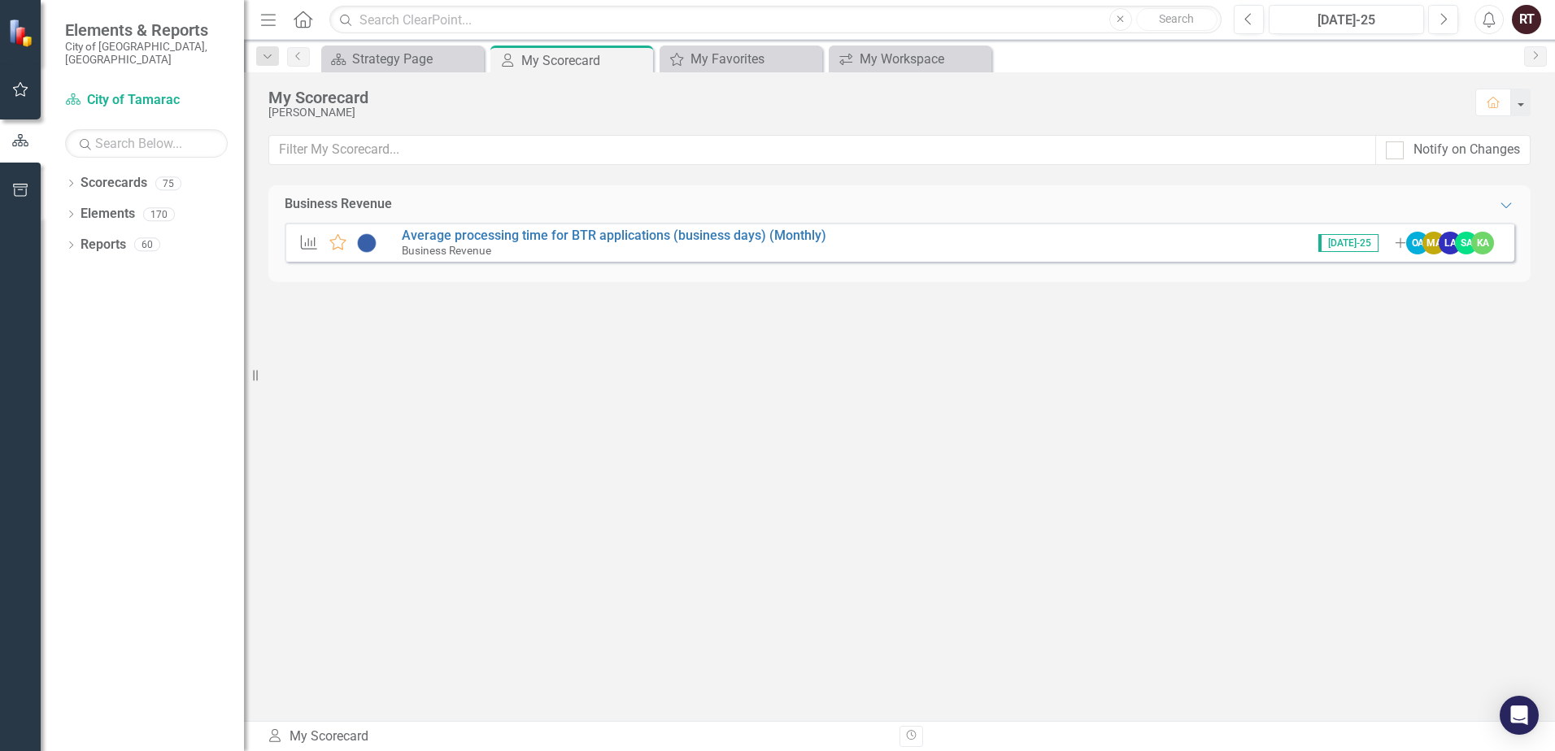
click at [273, 20] on icon "button" at bounding box center [268, 19] width 15 height 11
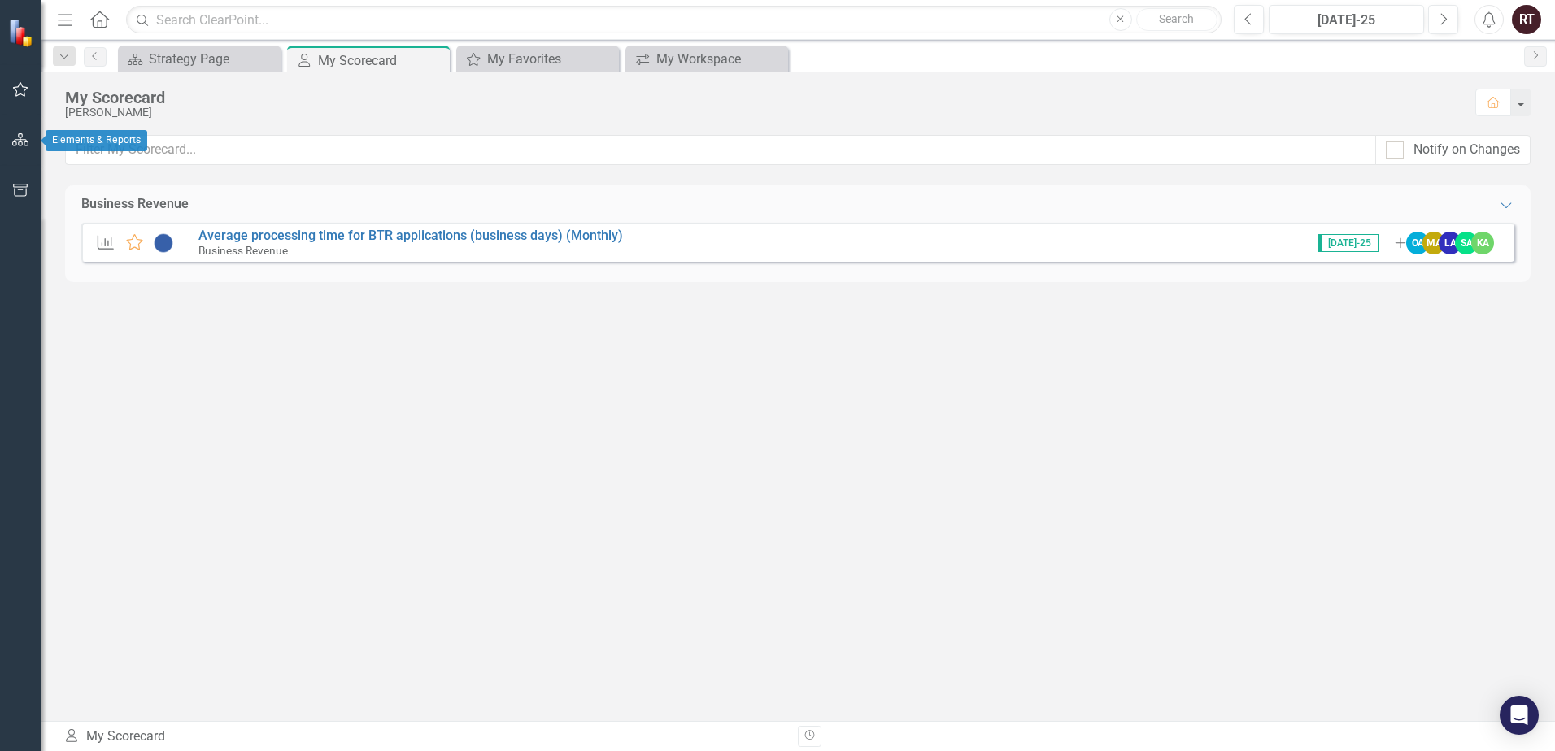
click at [27, 140] on icon "button" at bounding box center [20, 139] width 17 height 13
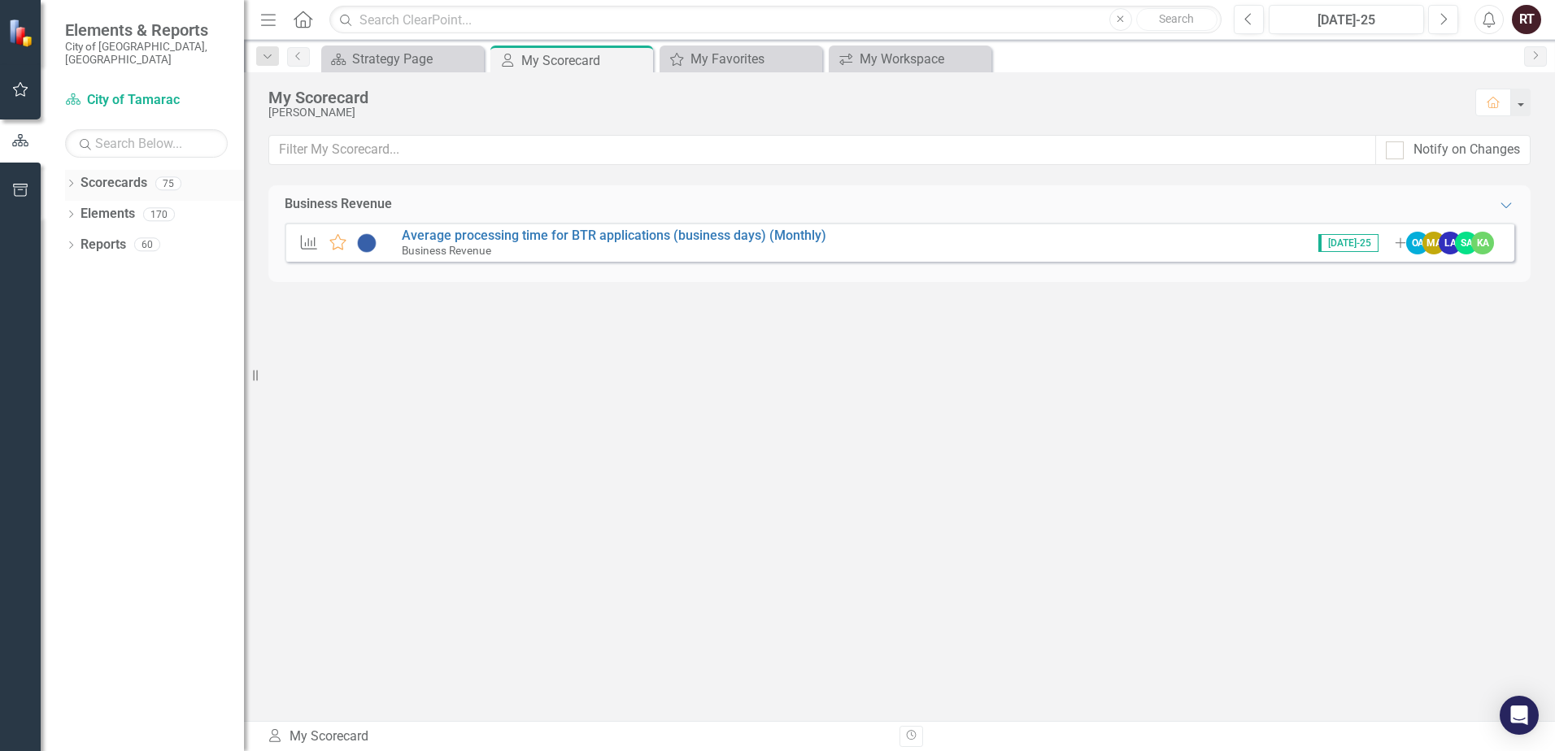
click at [110, 175] on link "Scorecards" at bounding box center [113, 183] width 67 height 19
click at [75, 181] on icon "Dropdown" at bounding box center [70, 185] width 11 height 9
click at [113, 205] on link "City of Tamarac" at bounding box center [166, 214] width 154 height 19
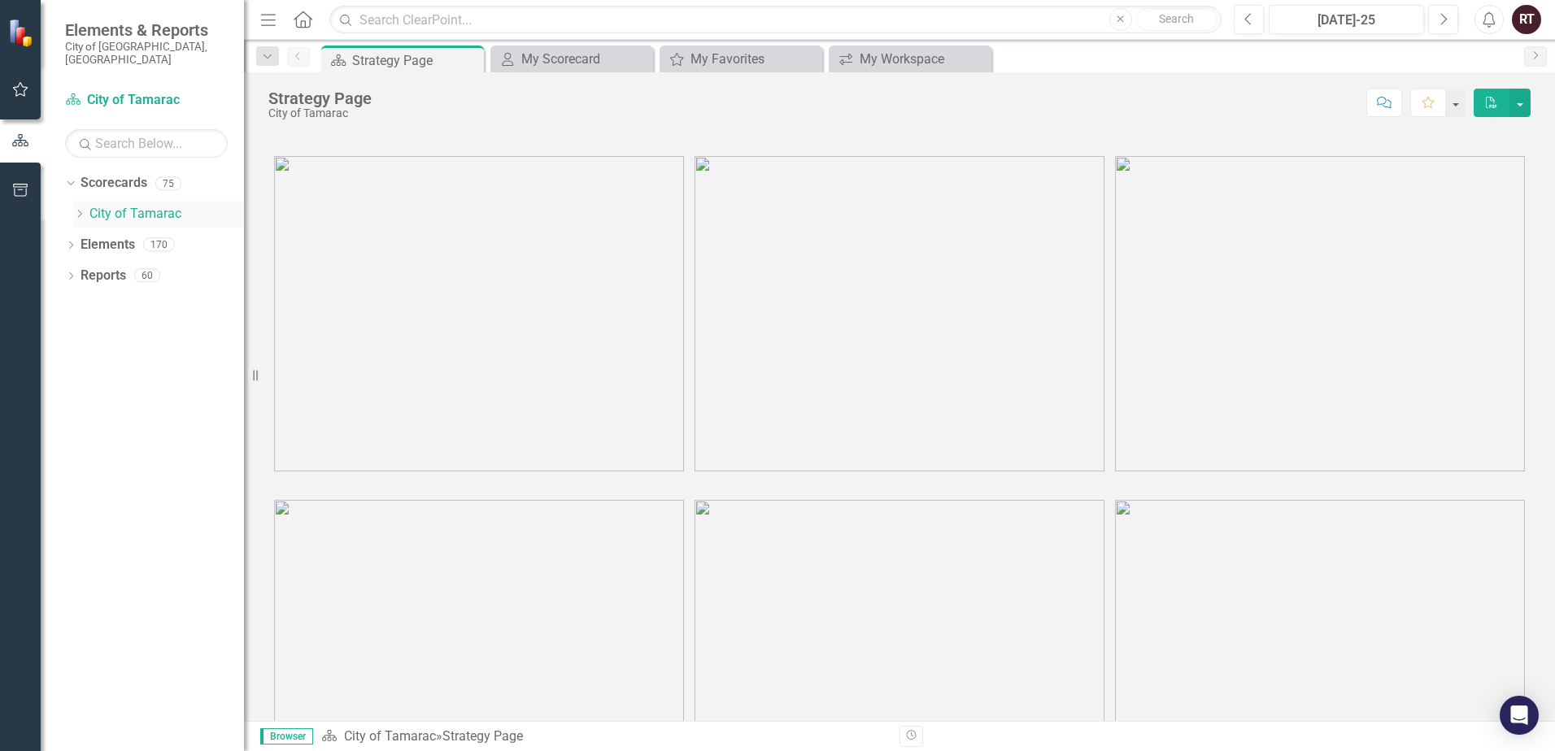
click at [81, 209] on icon "Dropdown" at bounding box center [79, 214] width 12 height 10
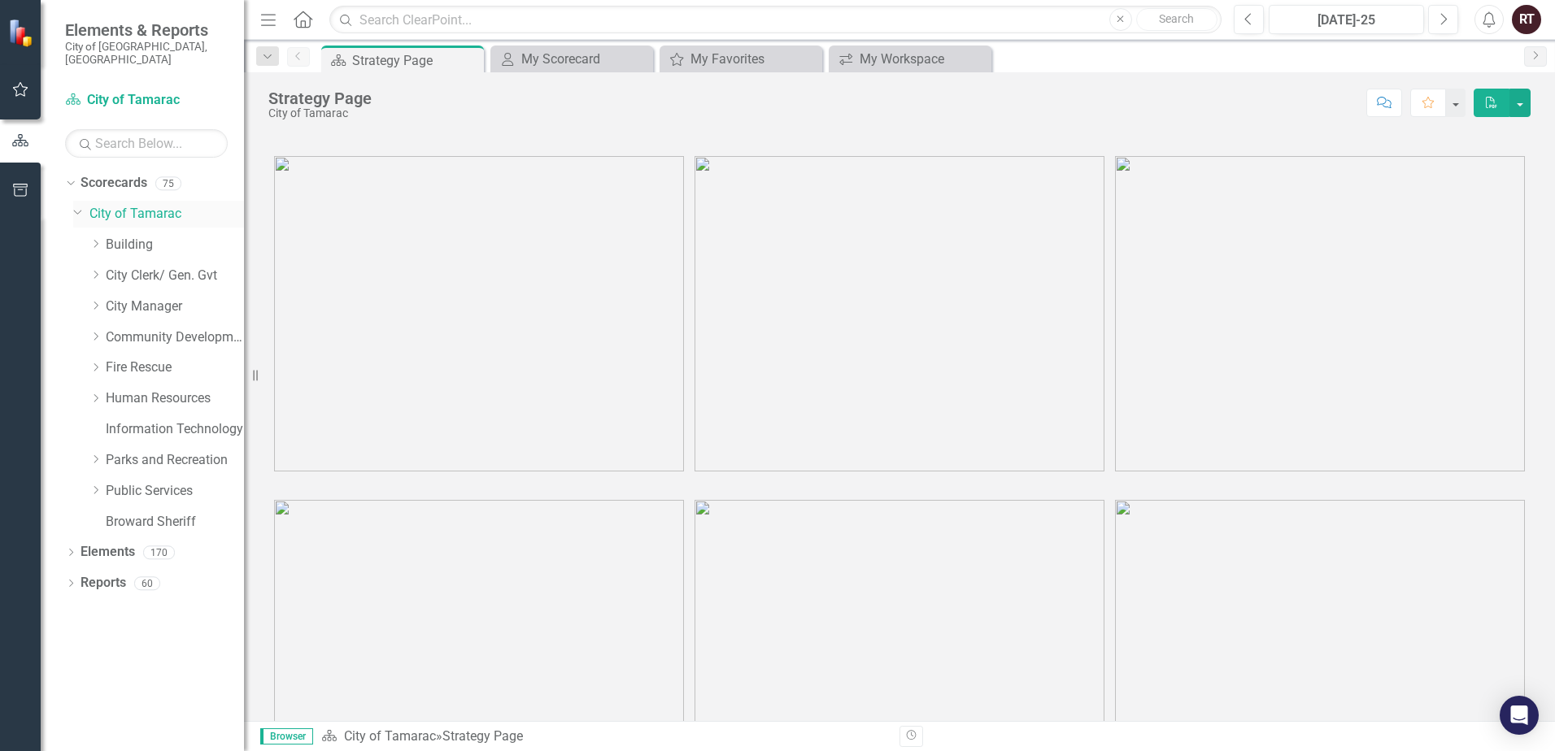
click at [76, 205] on icon "Dropdown" at bounding box center [78, 211] width 10 height 12
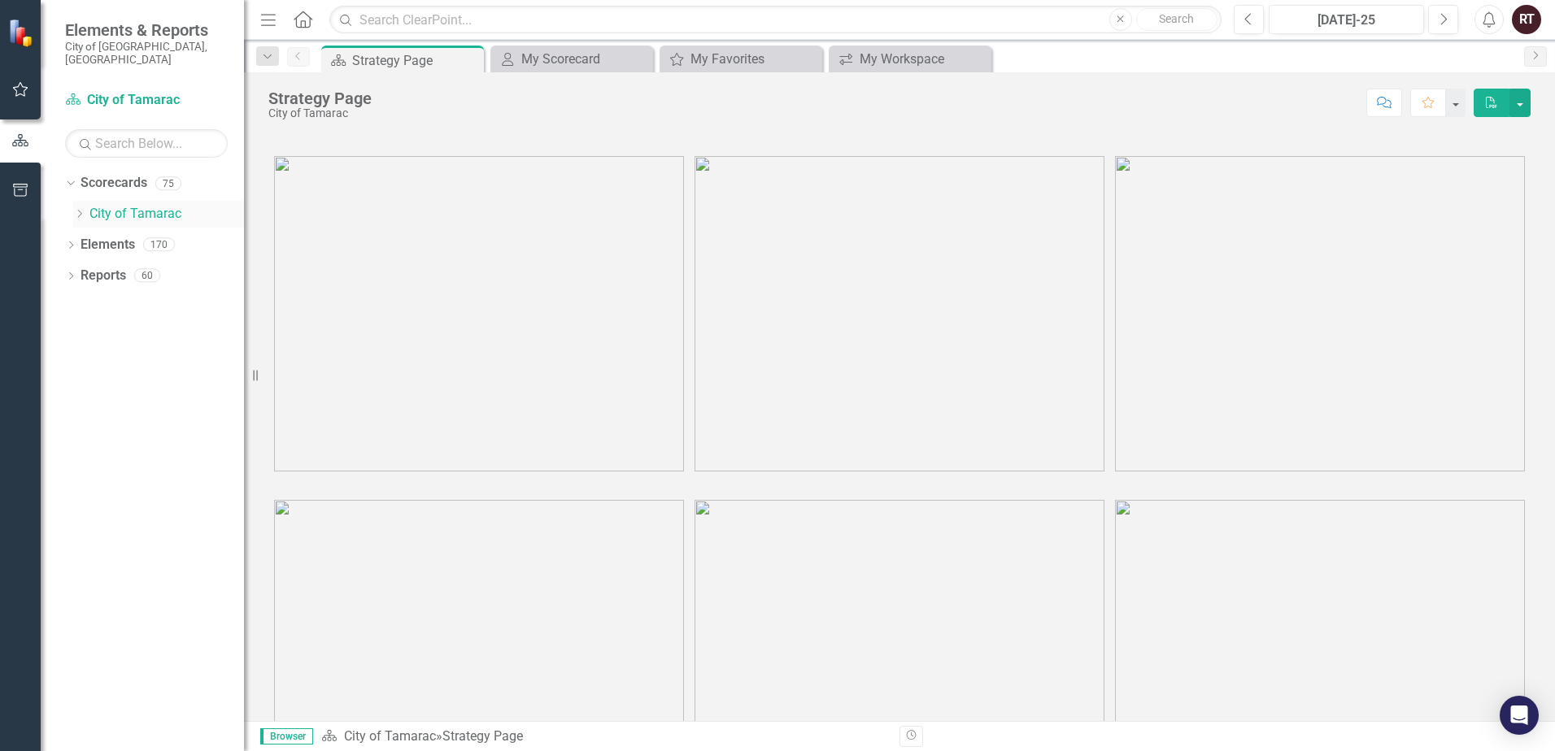
click at [76, 209] on icon "Dropdown" at bounding box center [79, 214] width 12 height 10
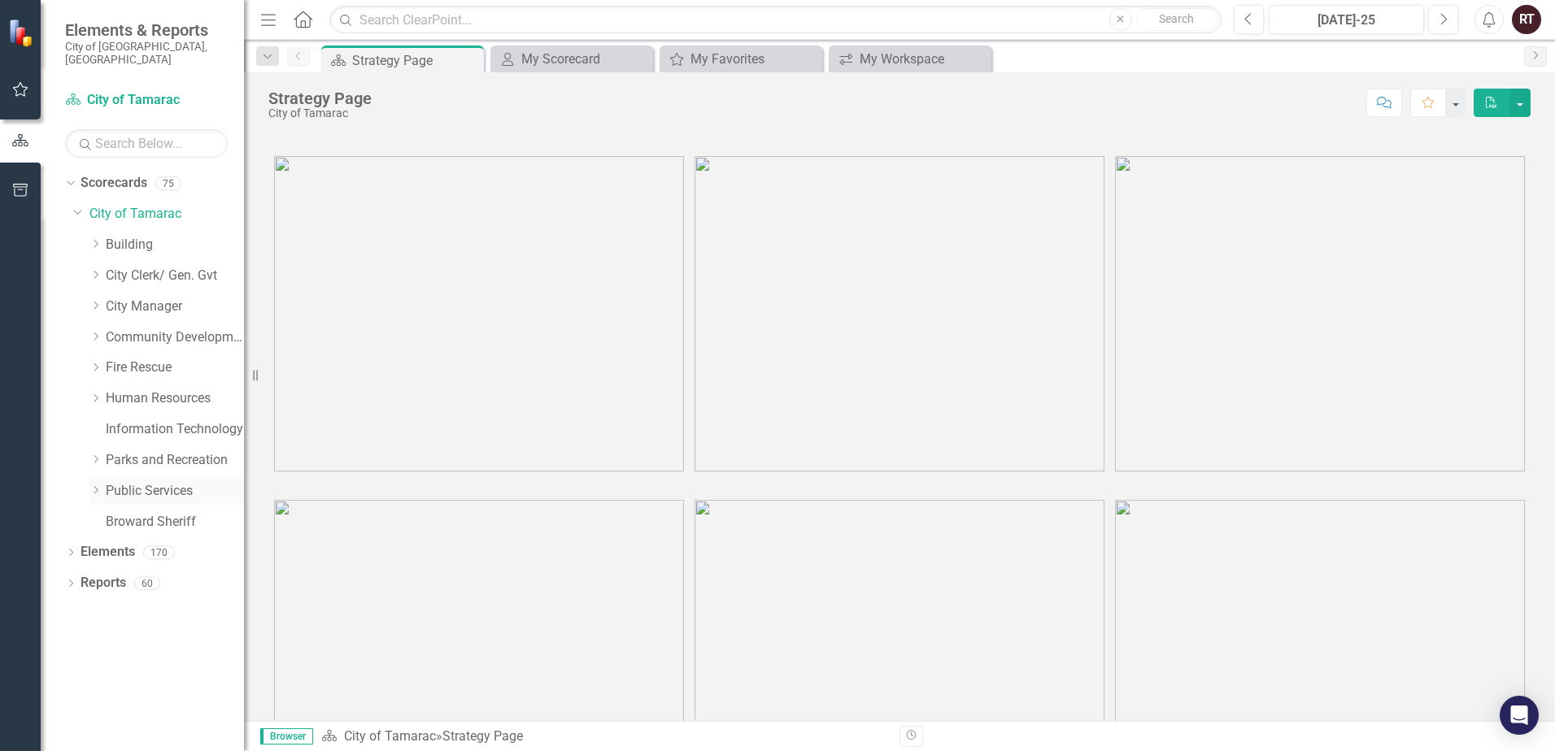
click at [93, 485] on icon "Dropdown" at bounding box center [95, 490] width 12 height 10
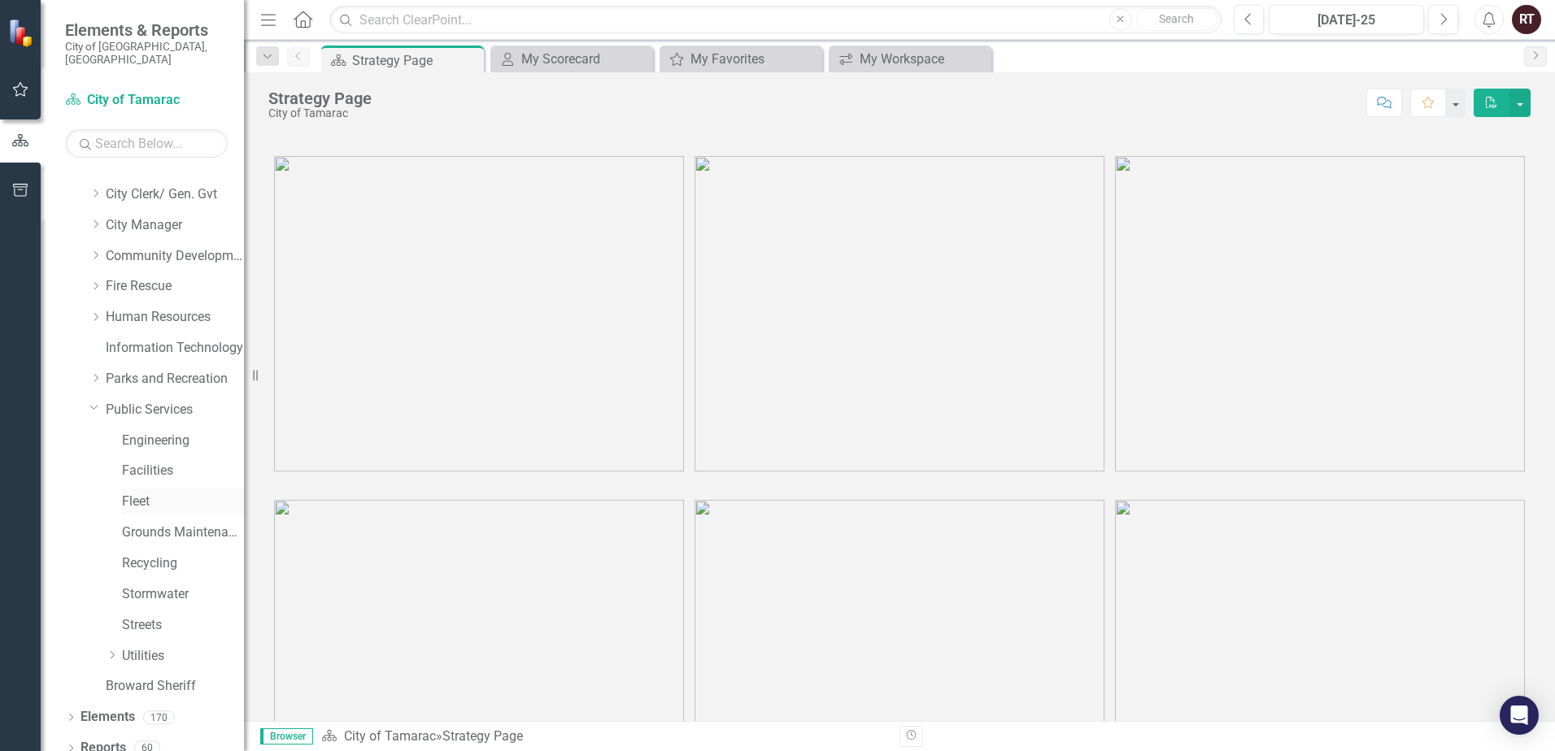
scroll to position [83, 0]
click at [108, 649] on icon "Dropdown" at bounding box center [112, 654] width 12 height 10
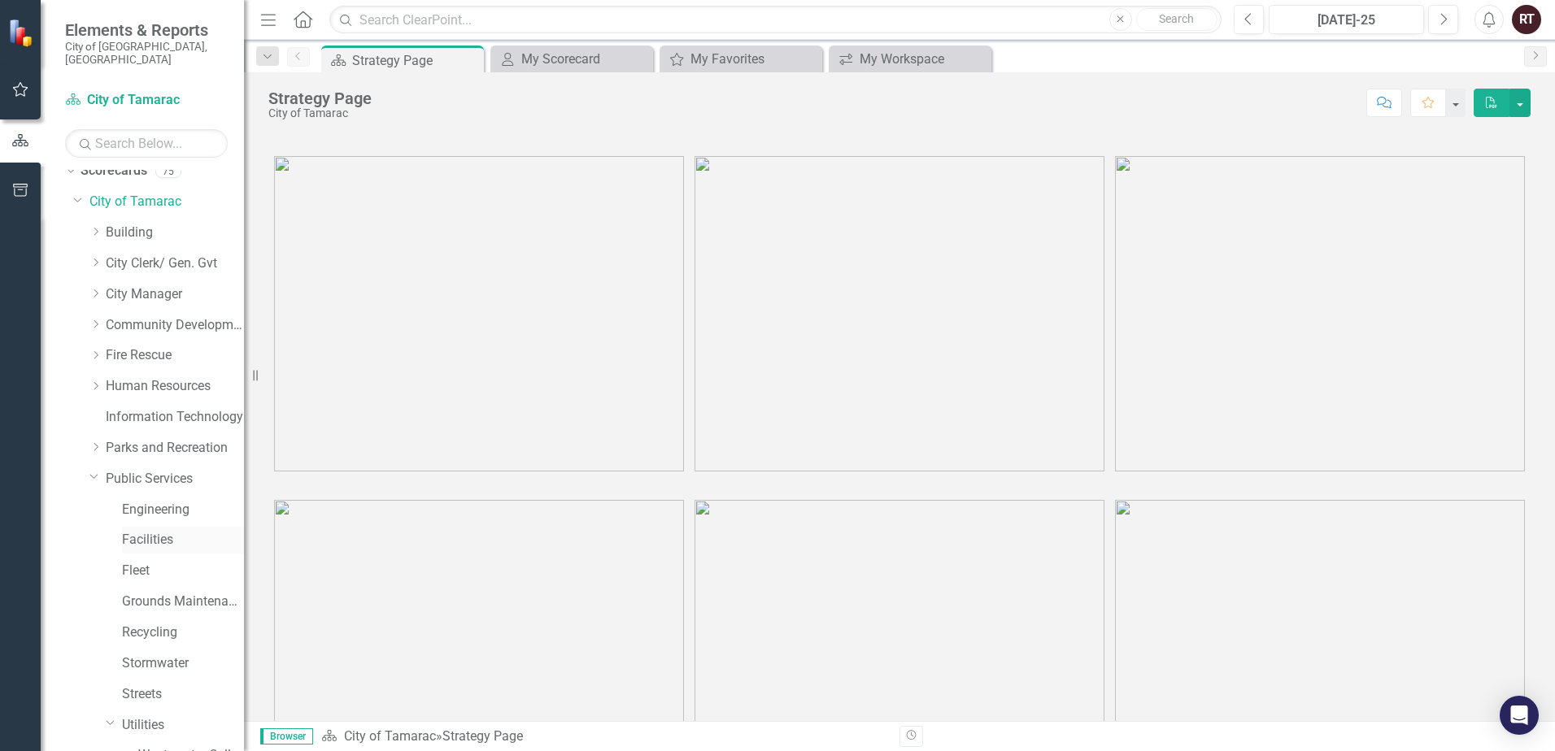
scroll to position [0, 0]
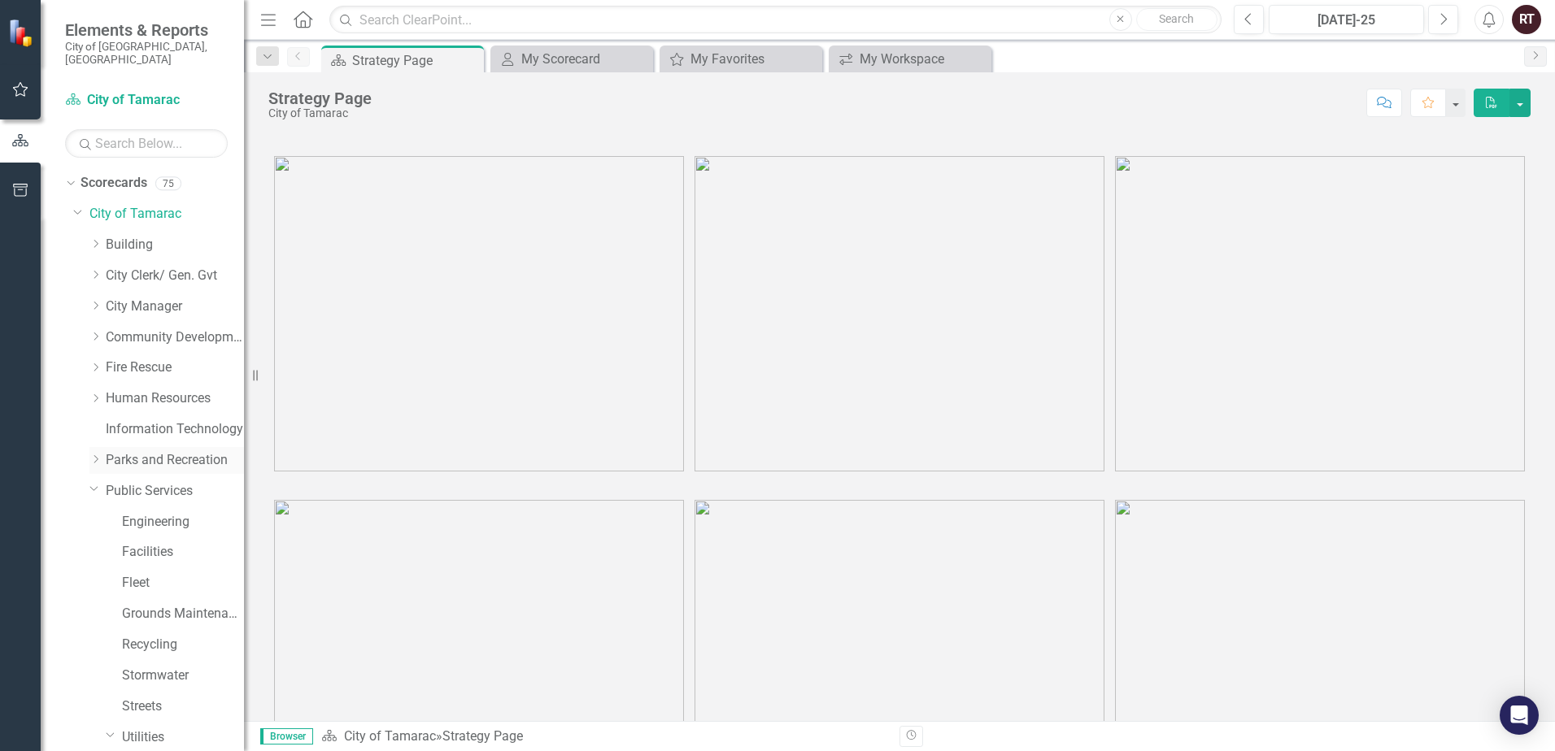
click at [95, 455] on icon "Dropdown" at bounding box center [95, 460] width 12 height 10
click at [95, 333] on div "Dropdown Community Development" at bounding box center [166, 337] width 154 height 27
click at [98, 332] on icon "Dropdown" at bounding box center [95, 337] width 12 height 10
click at [98, 301] on icon "Dropdown" at bounding box center [95, 306] width 12 height 10
click at [79, 211] on div "Dropdown" at bounding box center [81, 215] width 16 height 8
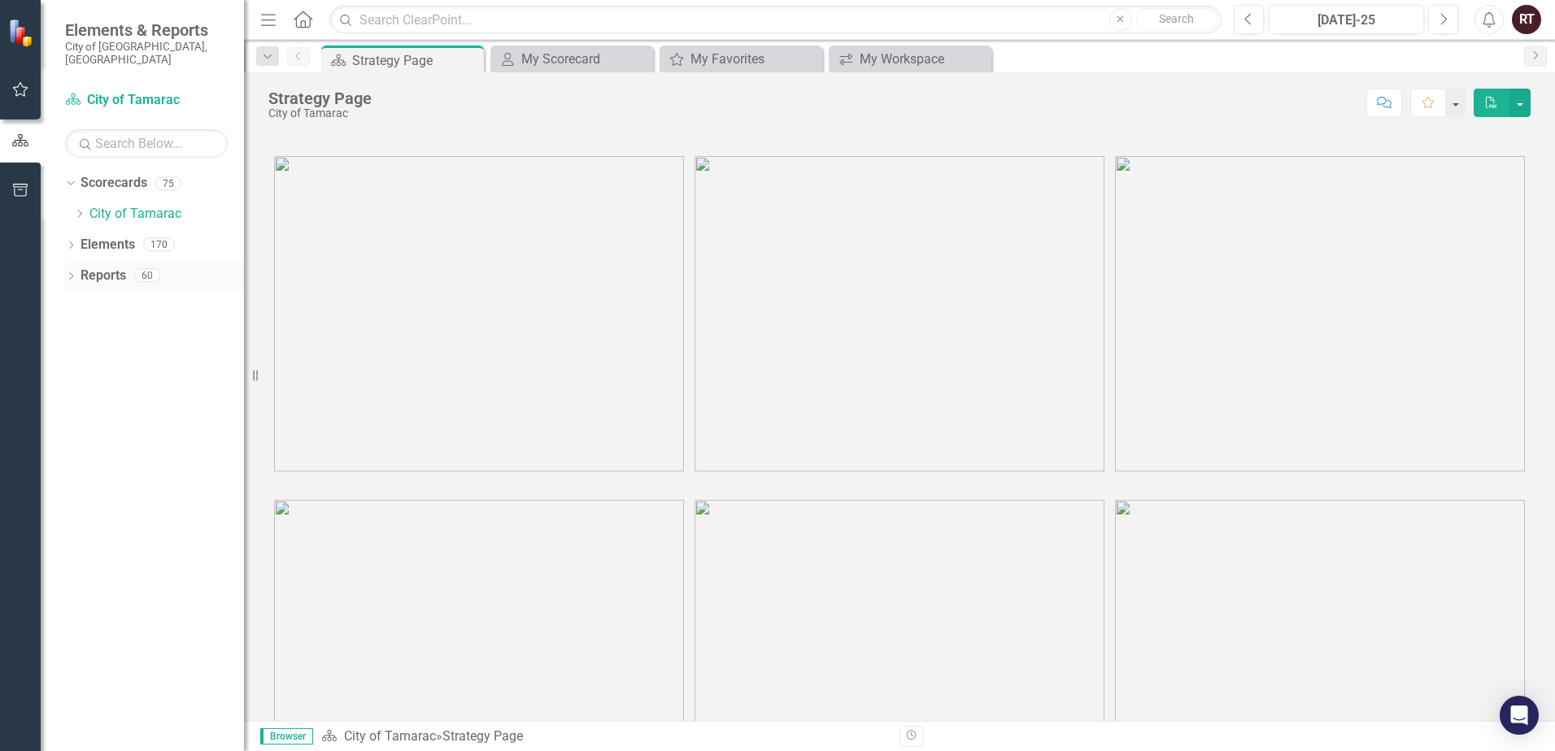
click at [71, 273] on icon "Dropdown" at bounding box center [70, 277] width 11 height 9
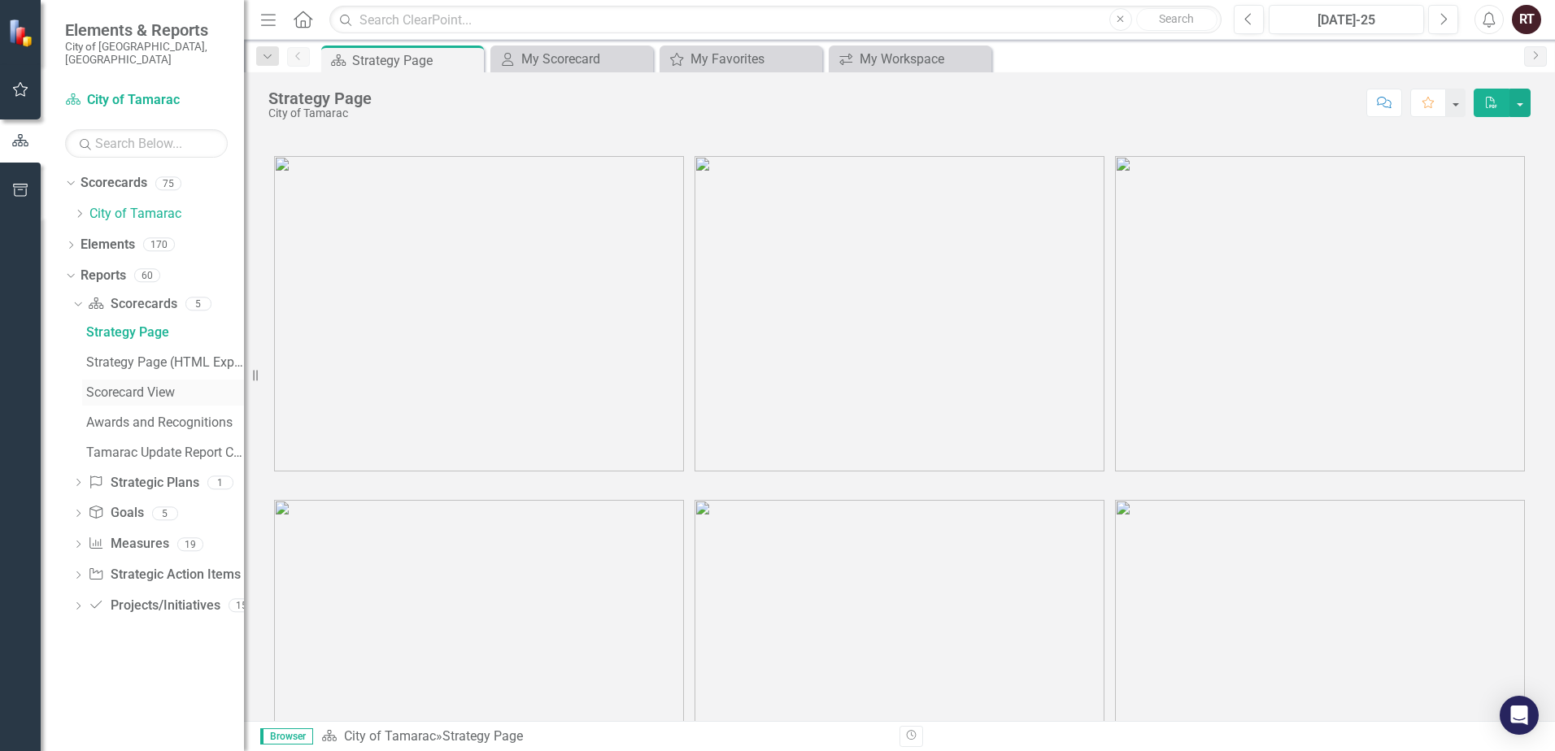
click at [139, 386] on div "Scorecard View" at bounding box center [165, 392] width 158 height 15
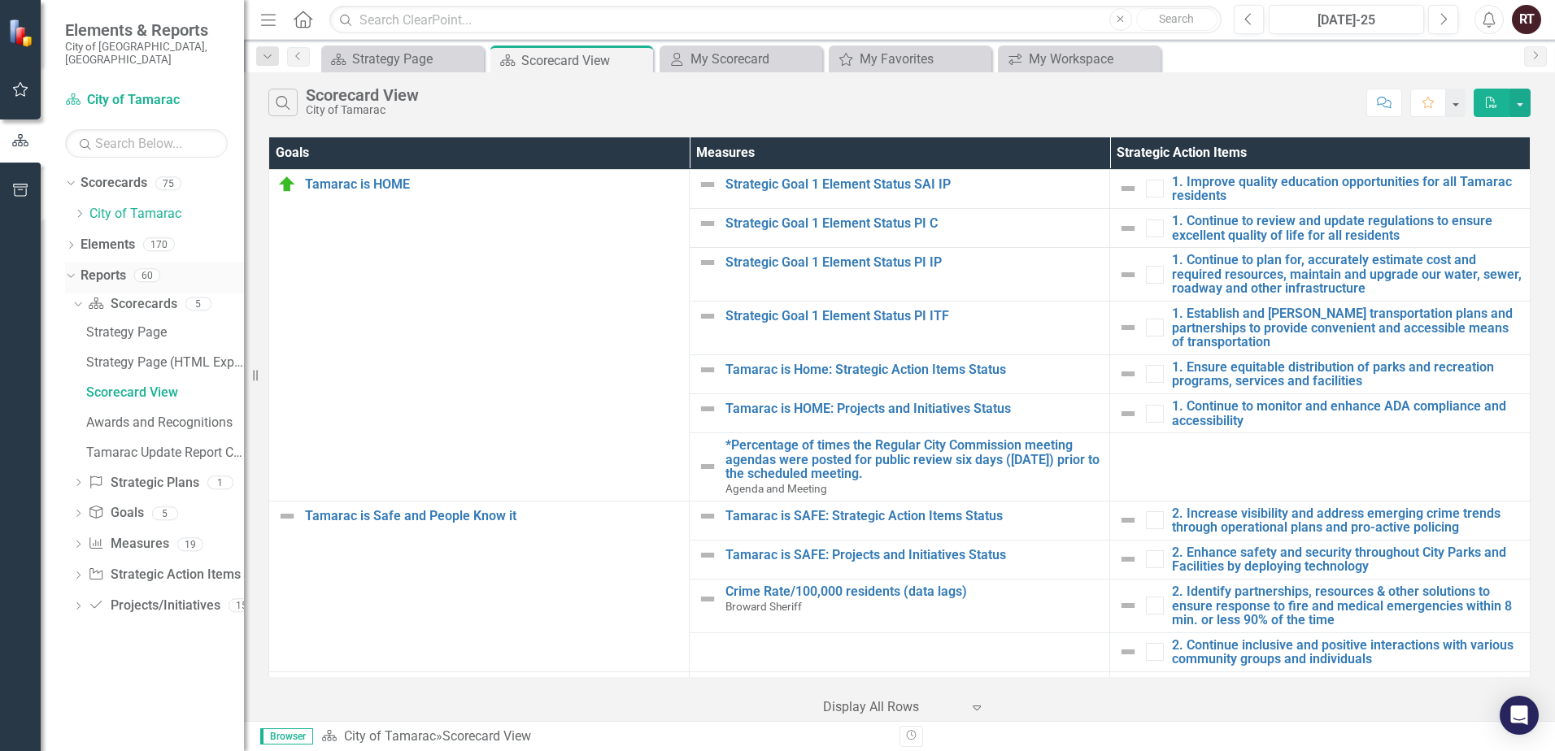
click at [71, 272] on div "Dropdown Reports 60" at bounding box center [154, 278] width 179 height 31
click at [73, 242] on icon "Dropdown" at bounding box center [70, 246] width 11 height 9
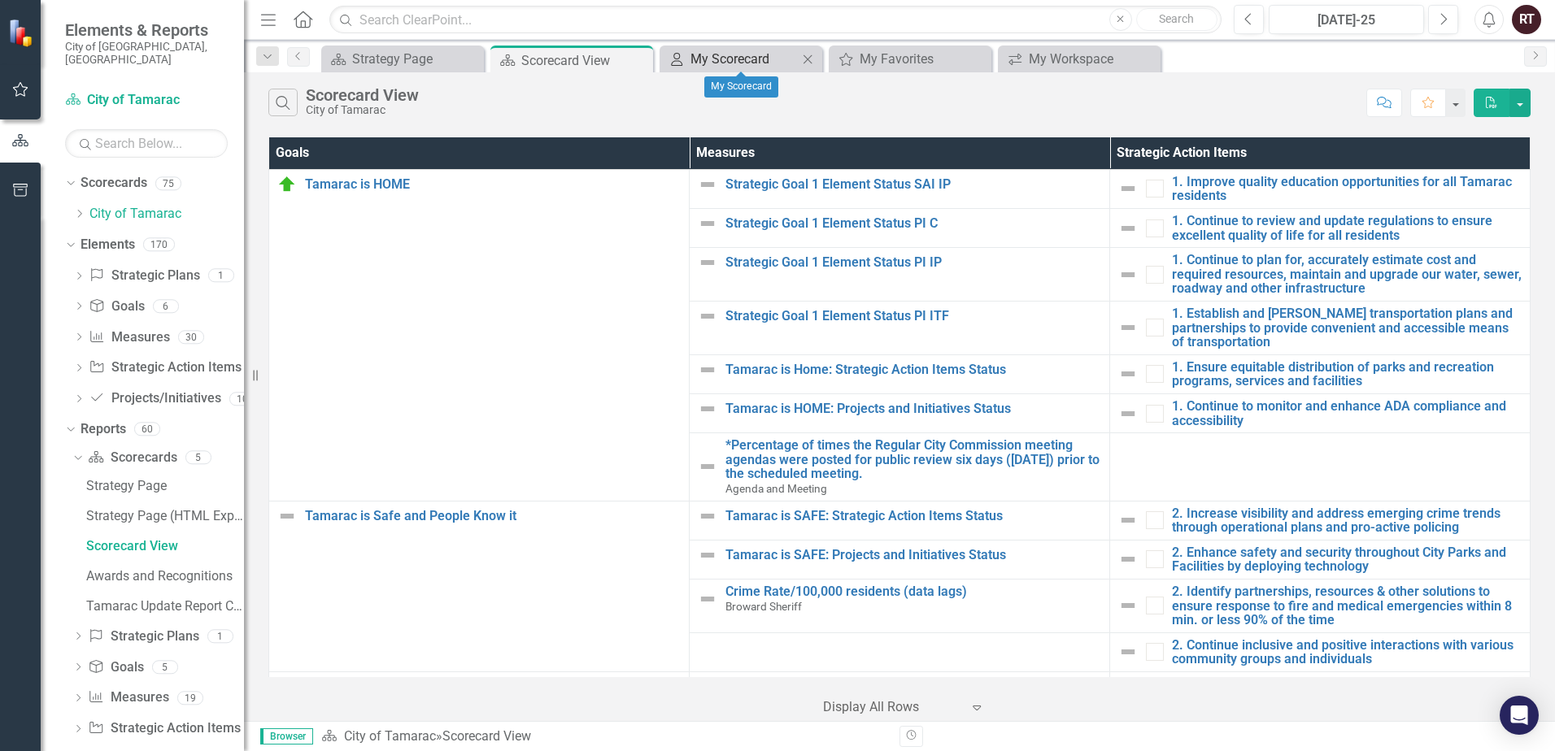
click at [712, 65] on div "My Scorecard" at bounding box center [743, 59] width 107 height 20
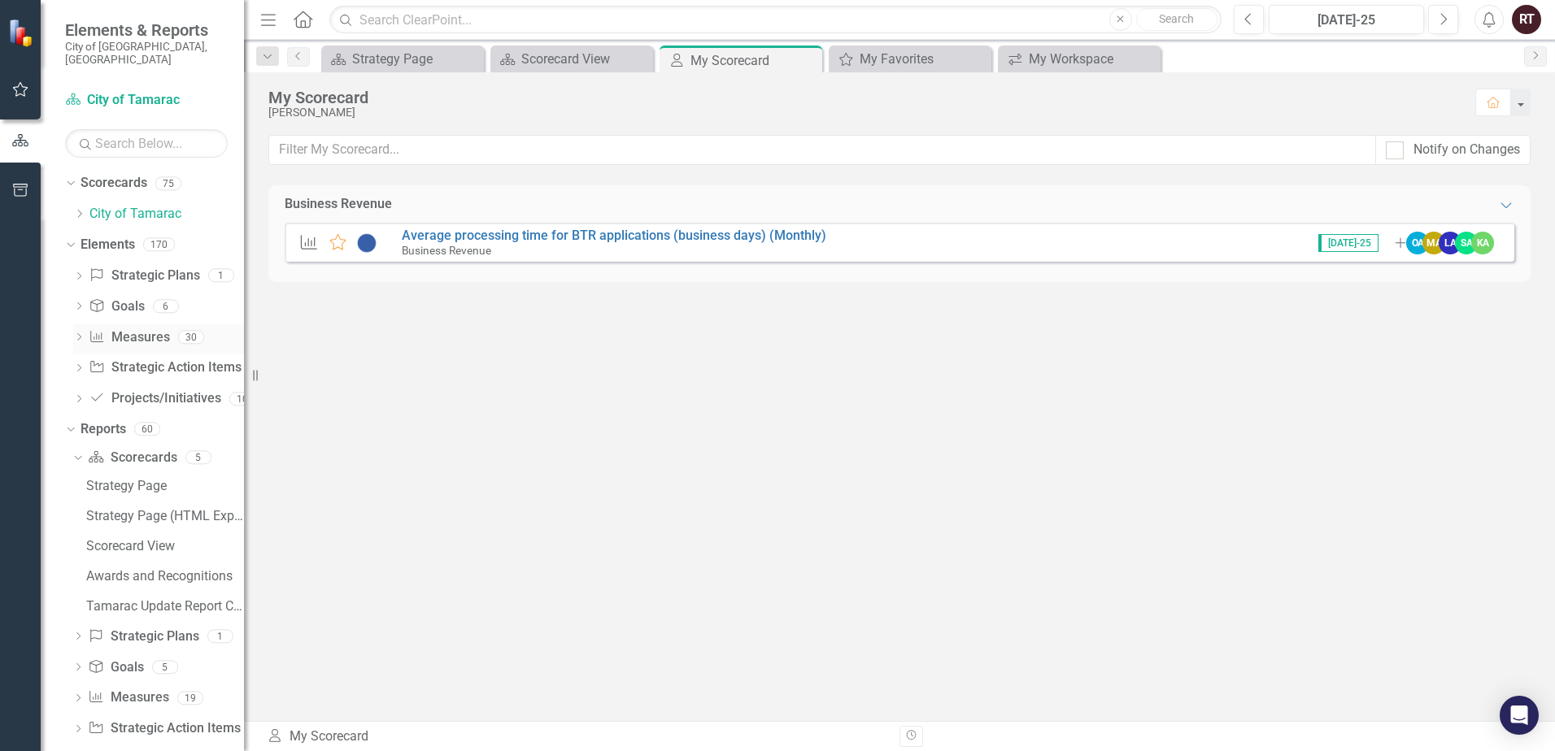
click at [117, 329] on link "Measure Measures" at bounding box center [129, 338] width 80 height 19
click at [80, 334] on icon "Dropdown" at bounding box center [78, 338] width 11 height 9
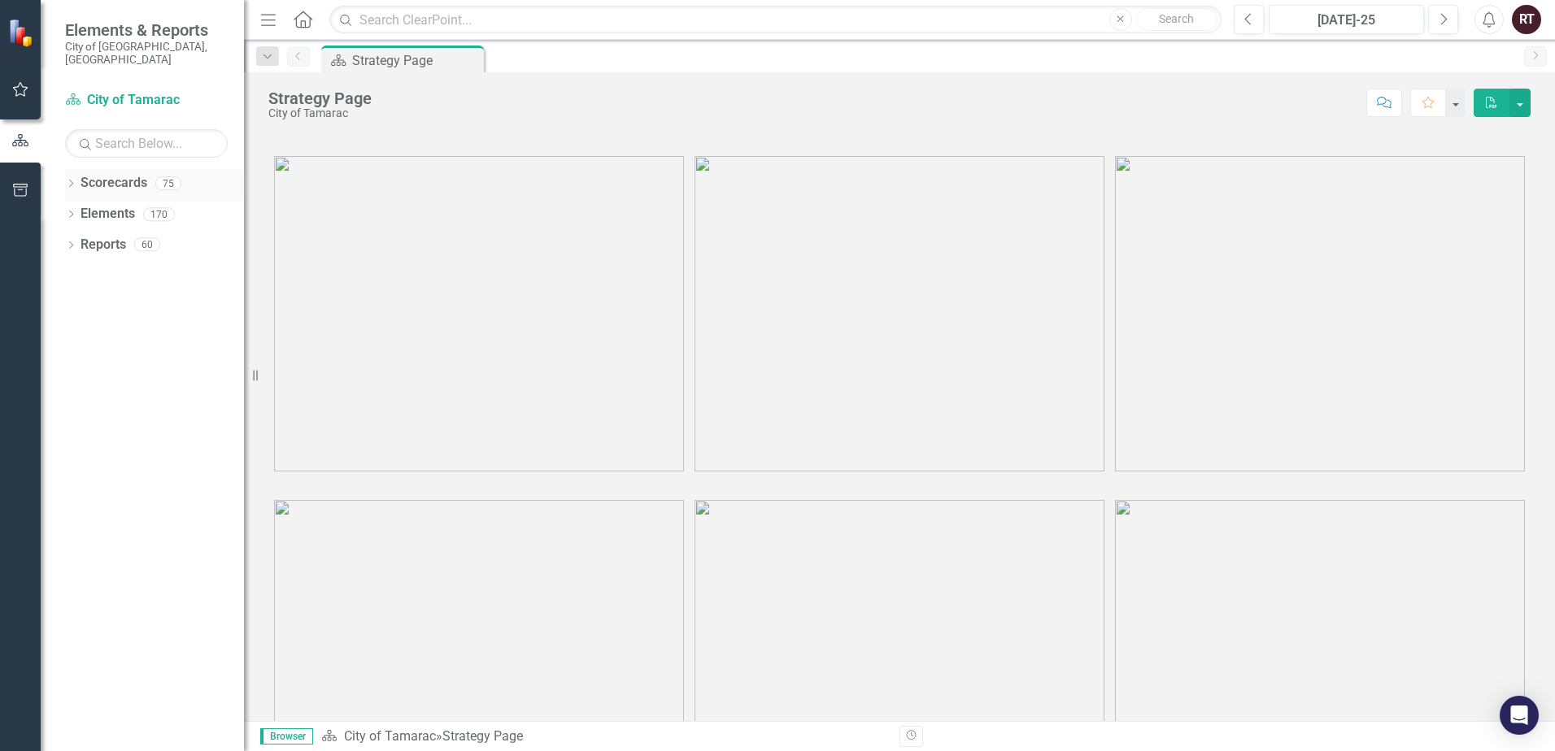
click at [76, 181] on icon "Dropdown" at bounding box center [70, 185] width 11 height 9
click at [79, 209] on icon "Dropdown" at bounding box center [79, 214] width 12 height 10
